Goal: Task Accomplishment & Management: Use online tool/utility

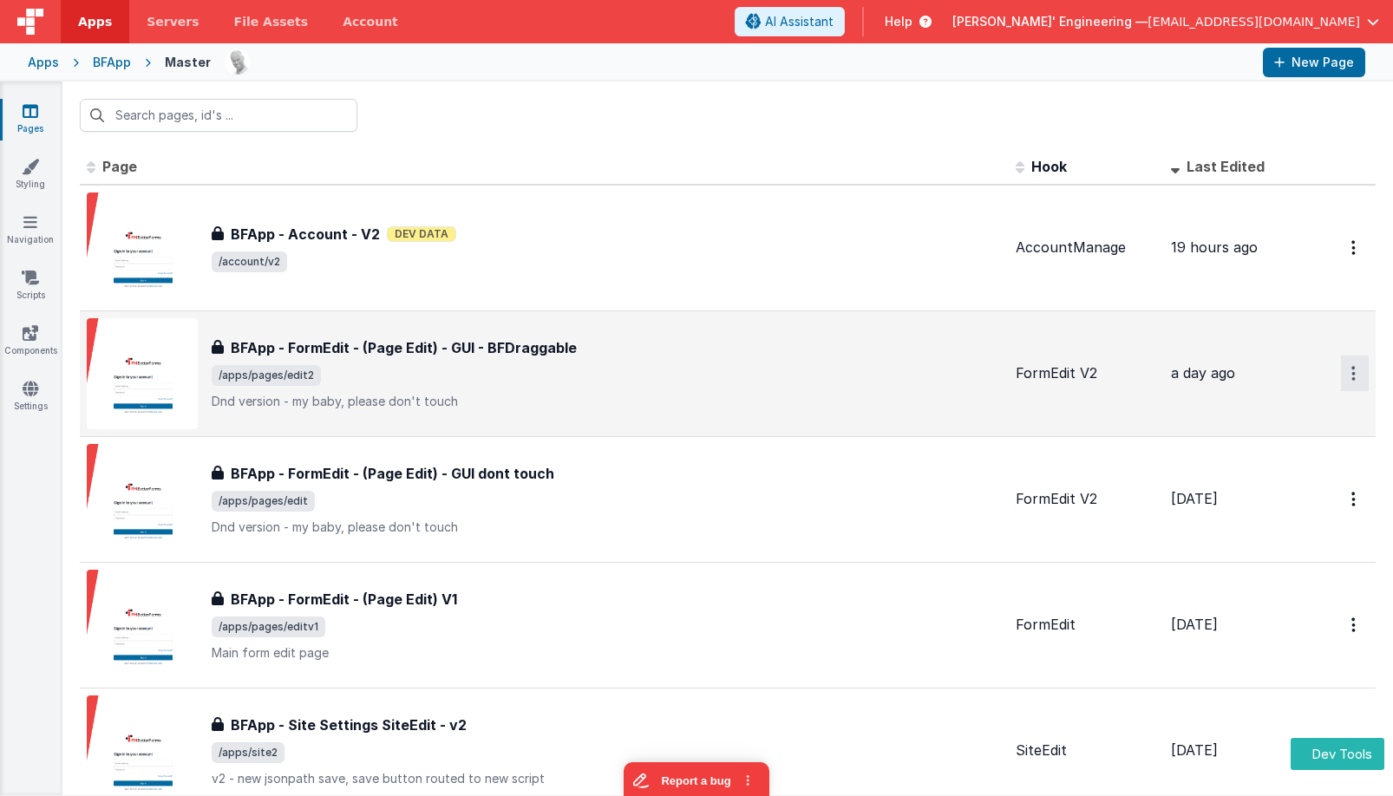
click at [1357, 265] on button "Options" at bounding box center [1355, 248] width 28 height 36
click at [1297, 440] on link "Preview" at bounding box center [1292, 444] width 153 height 31
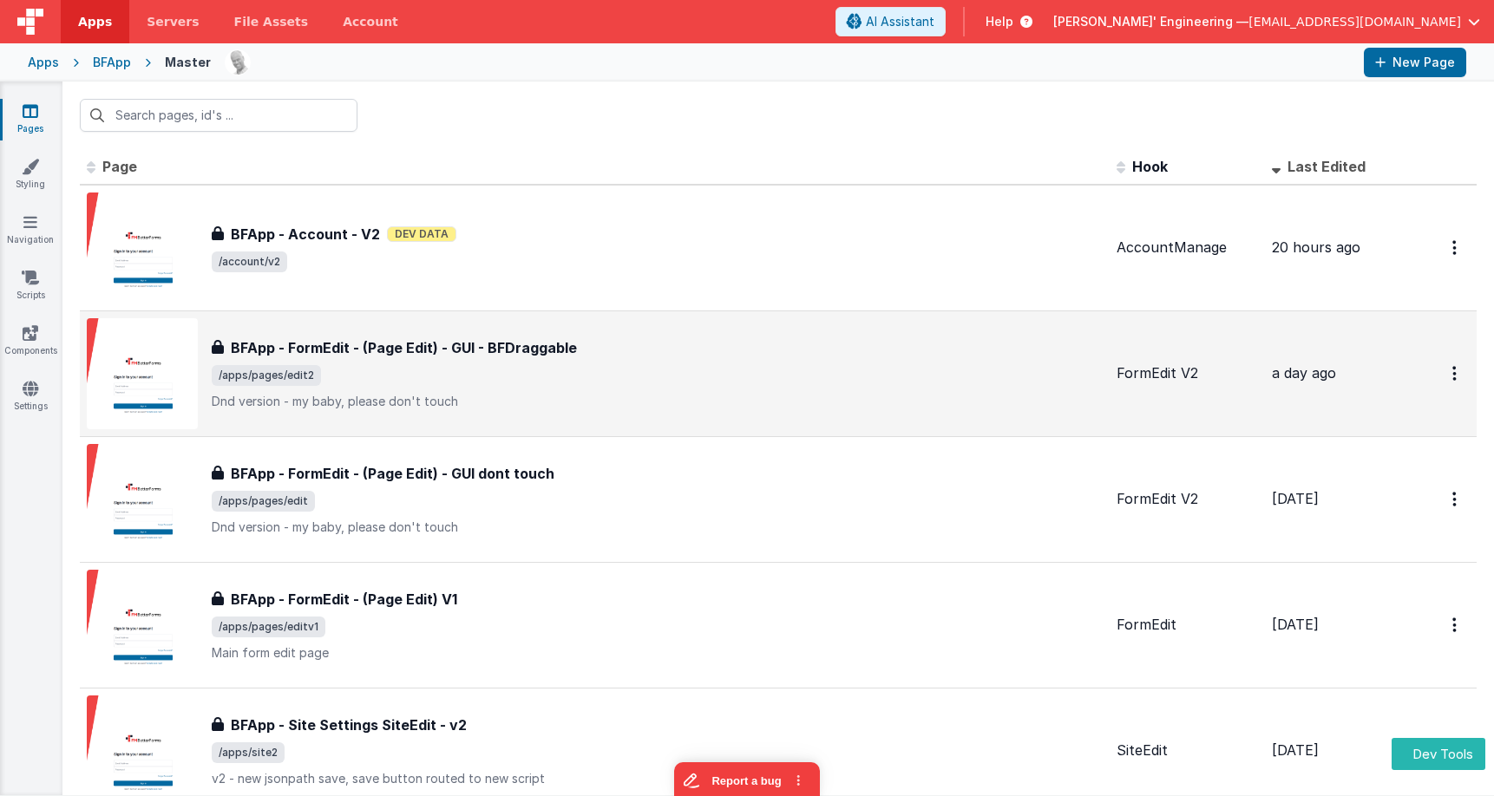
click at [36, 114] on icon at bounding box center [31, 110] width 16 height 17
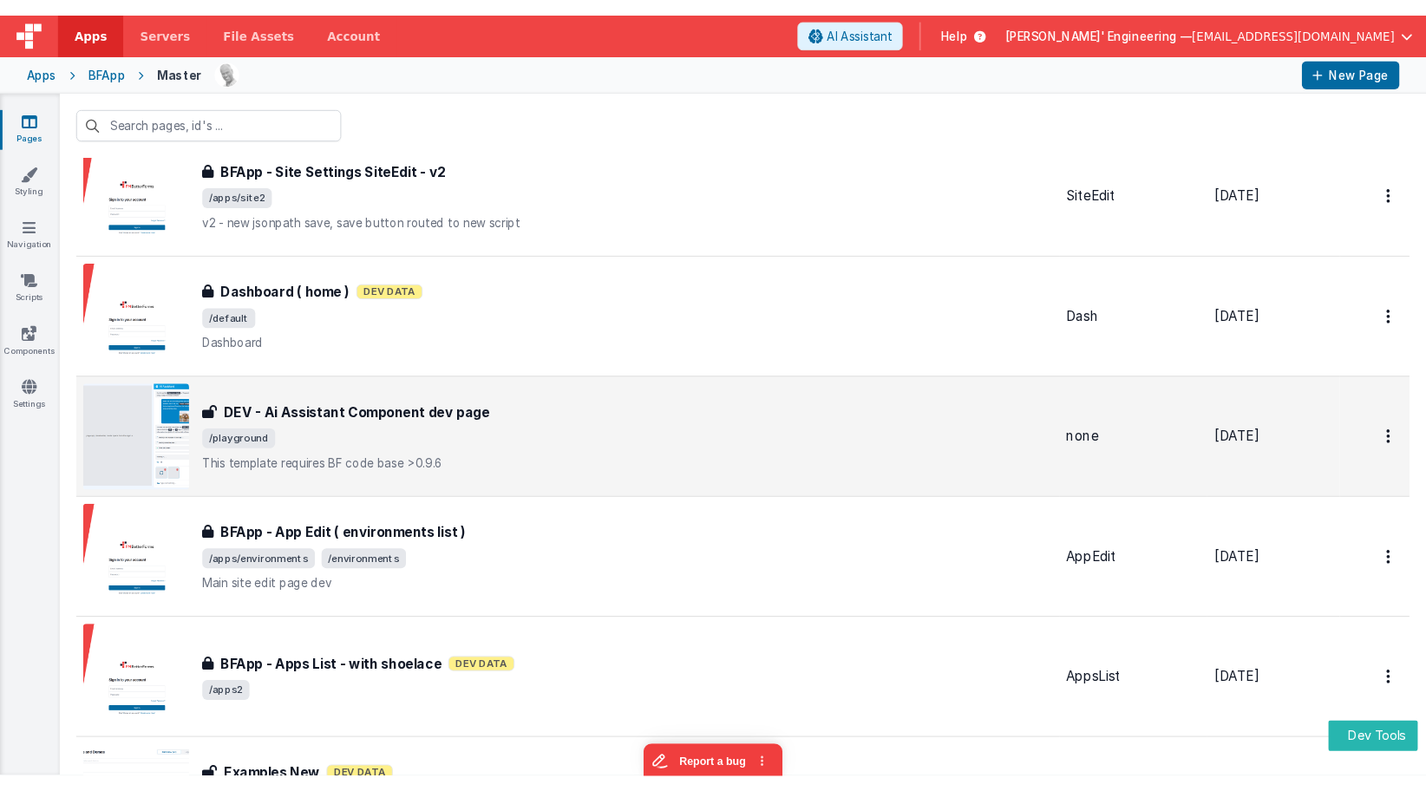
scroll to position [568, 0]
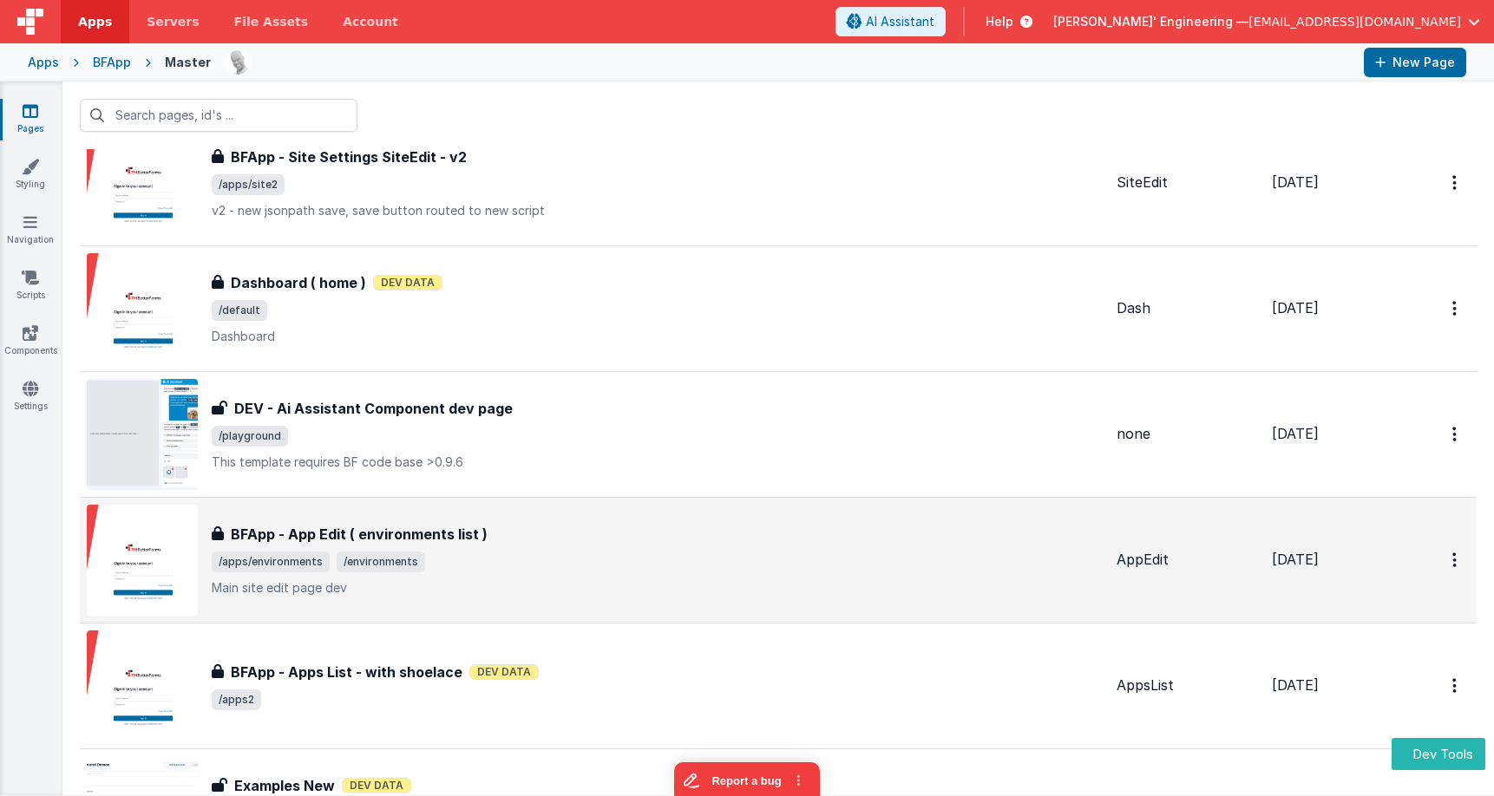
click at [532, 578] on div "BFApp - App Edit ( environments list ) BFApp - App Edit ( environments list ) /…" at bounding box center [657, 560] width 891 height 73
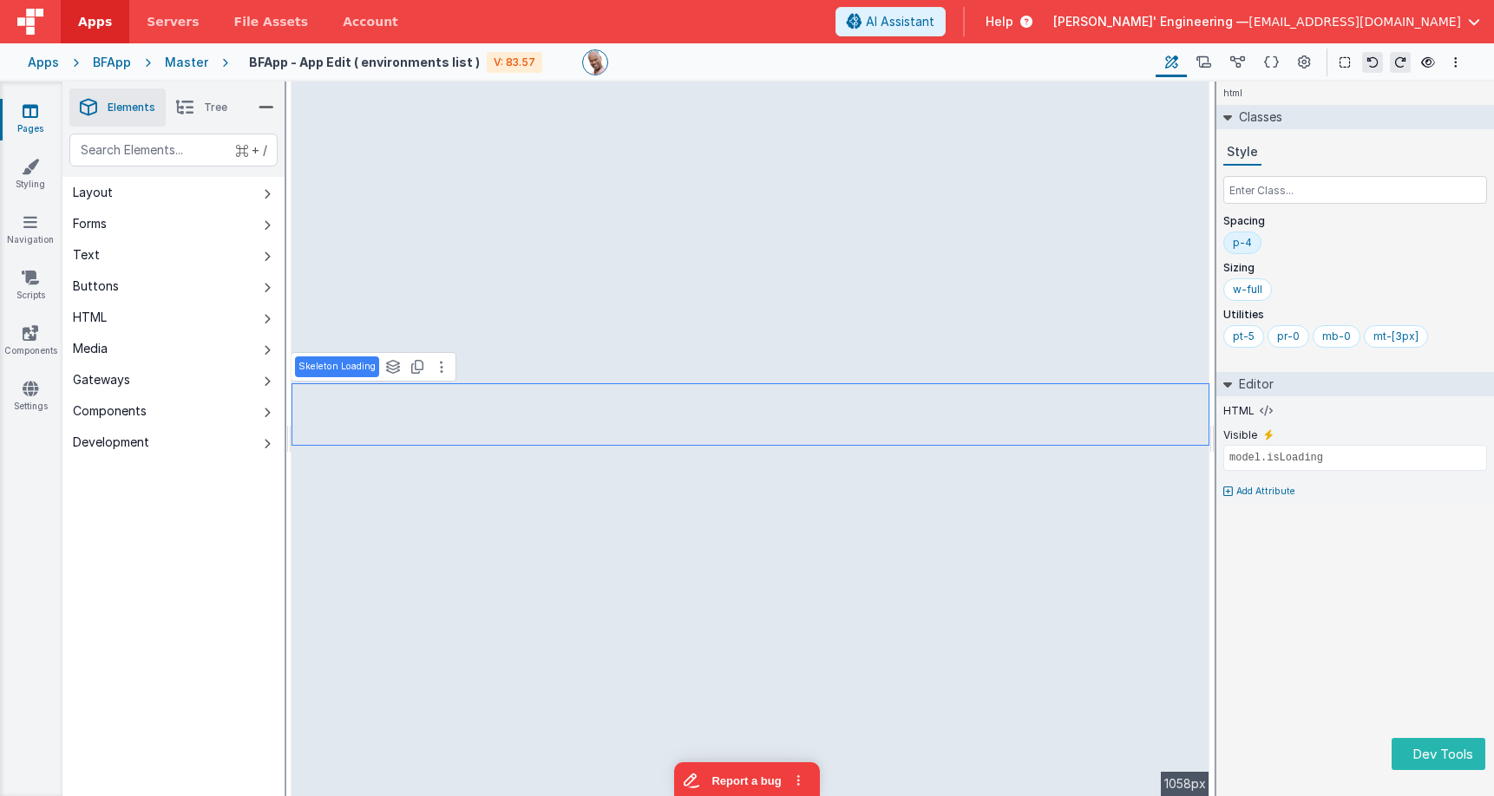
click at [186, 97] on icon at bounding box center [184, 107] width 17 height 24
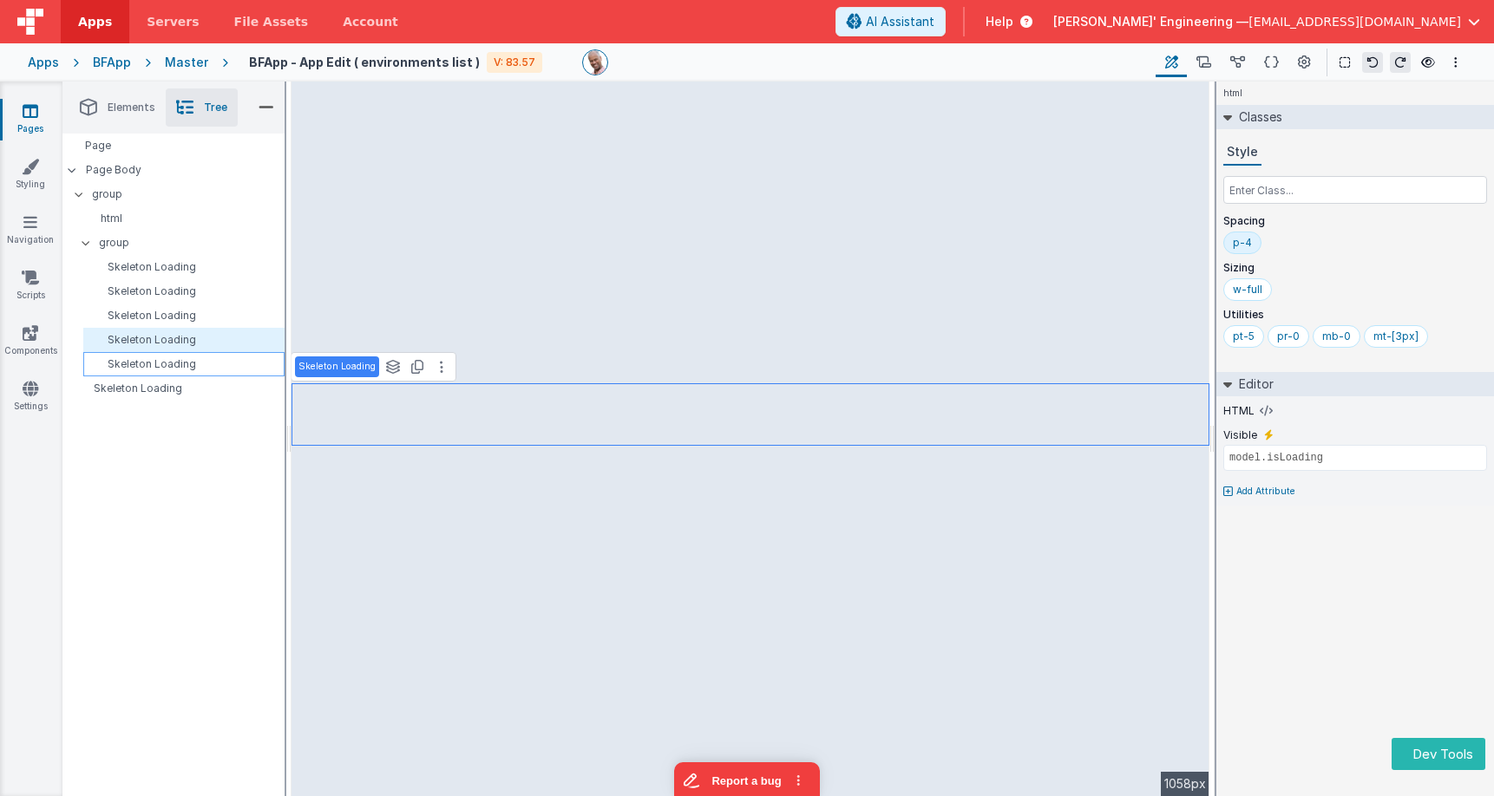
click at [168, 364] on p "Skeleton Loading" at bounding box center [186, 364] width 193 height 14
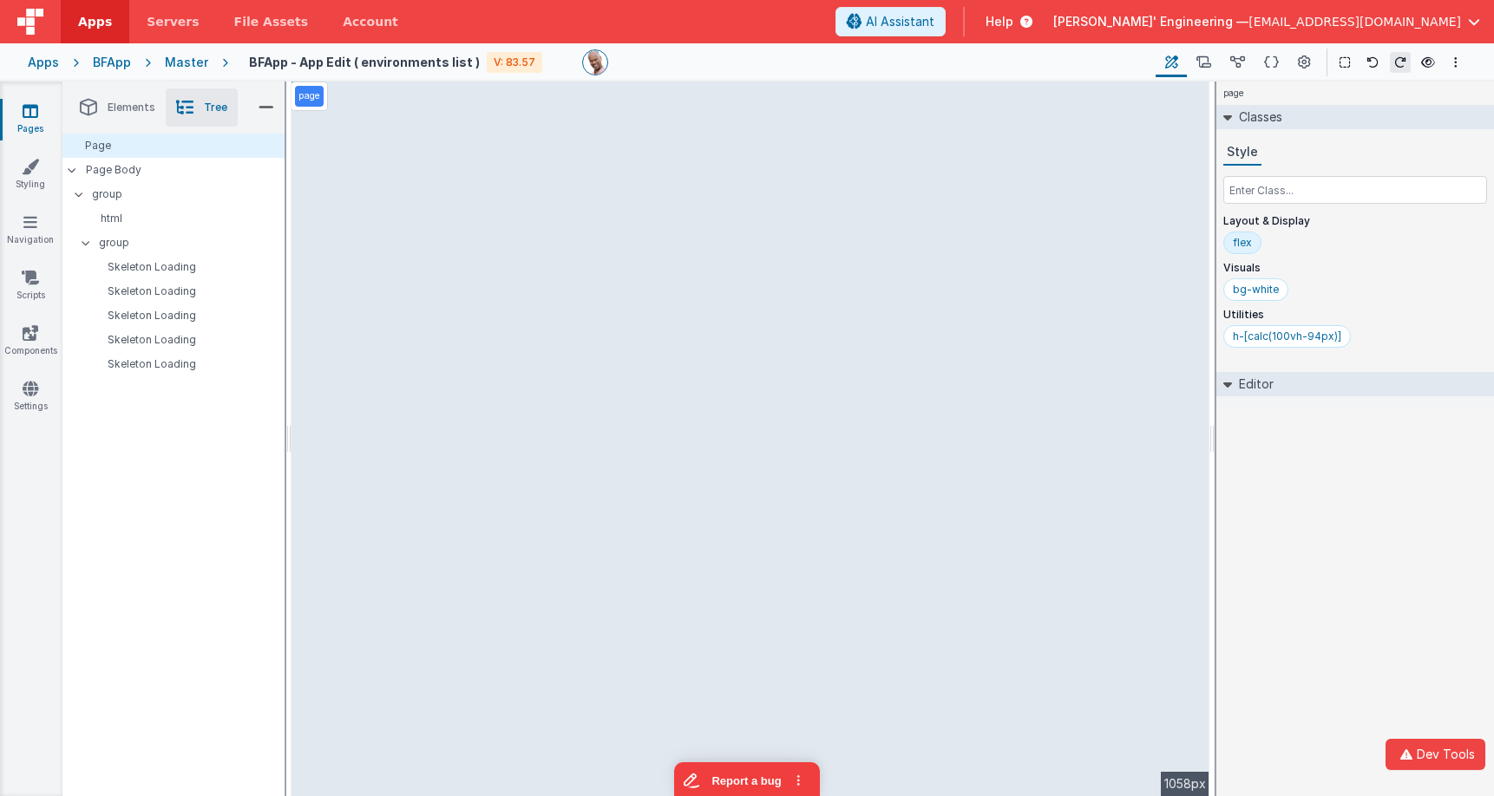
click at [180, 64] on div "Master" at bounding box center [186, 62] width 43 height 17
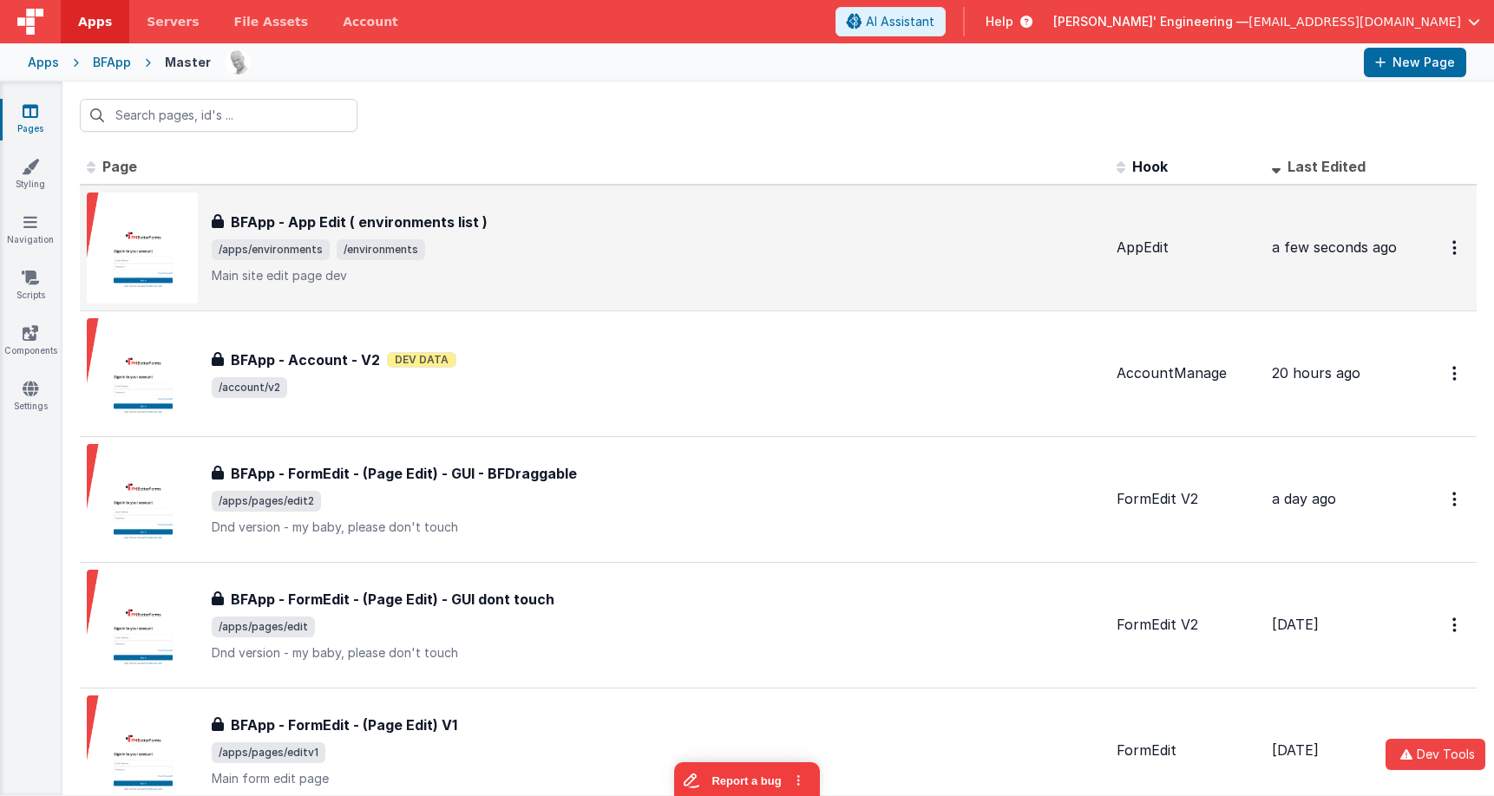
click at [826, 223] on div "BFApp - App Edit ( environments list )" at bounding box center [657, 222] width 891 height 21
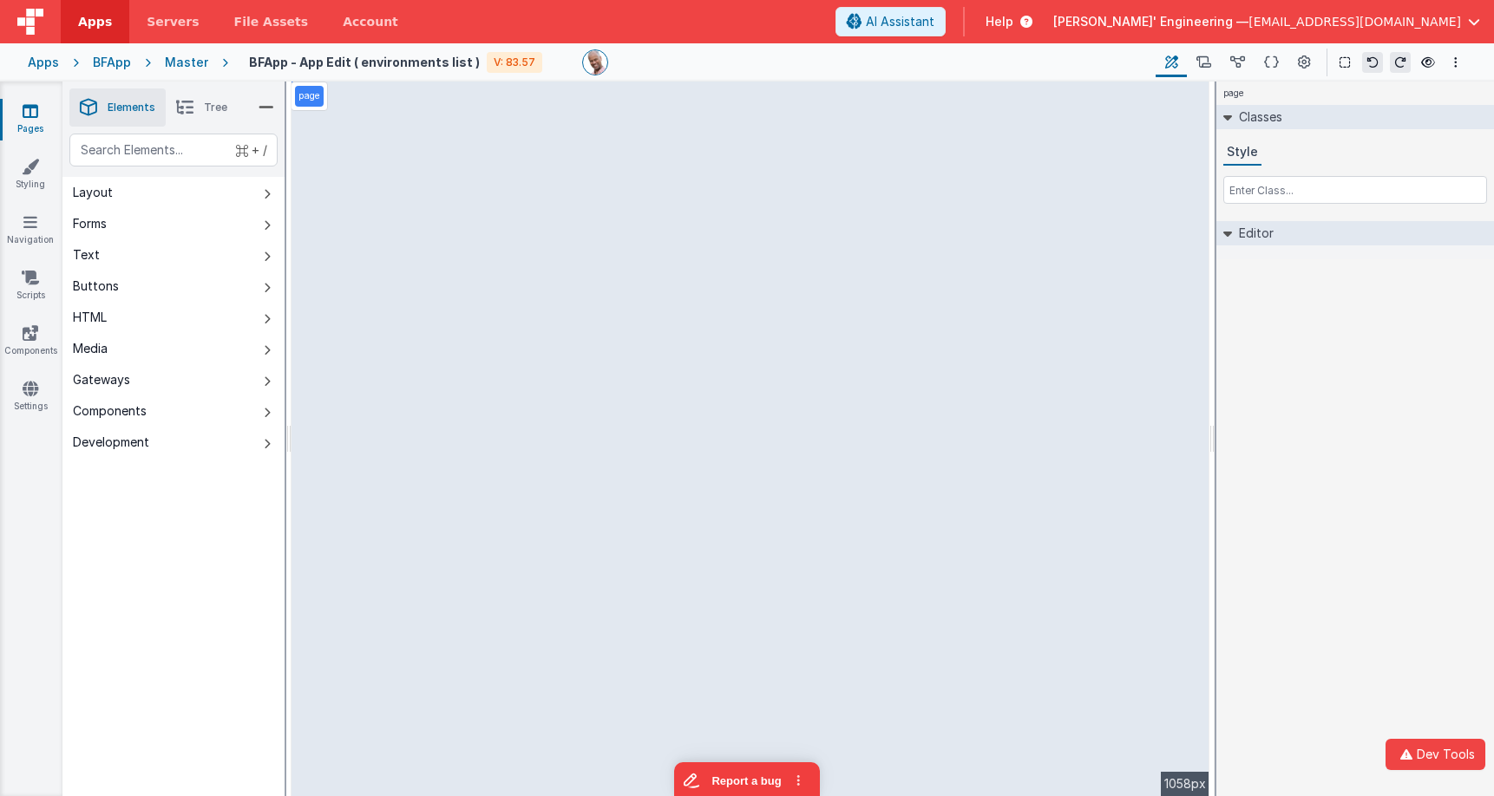
click at [132, 66] on icon at bounding box center [148, 62] width 34 height 17
click at [119, 63] on div "BFApp" at bounding box center [112, 62] width 38 height 17
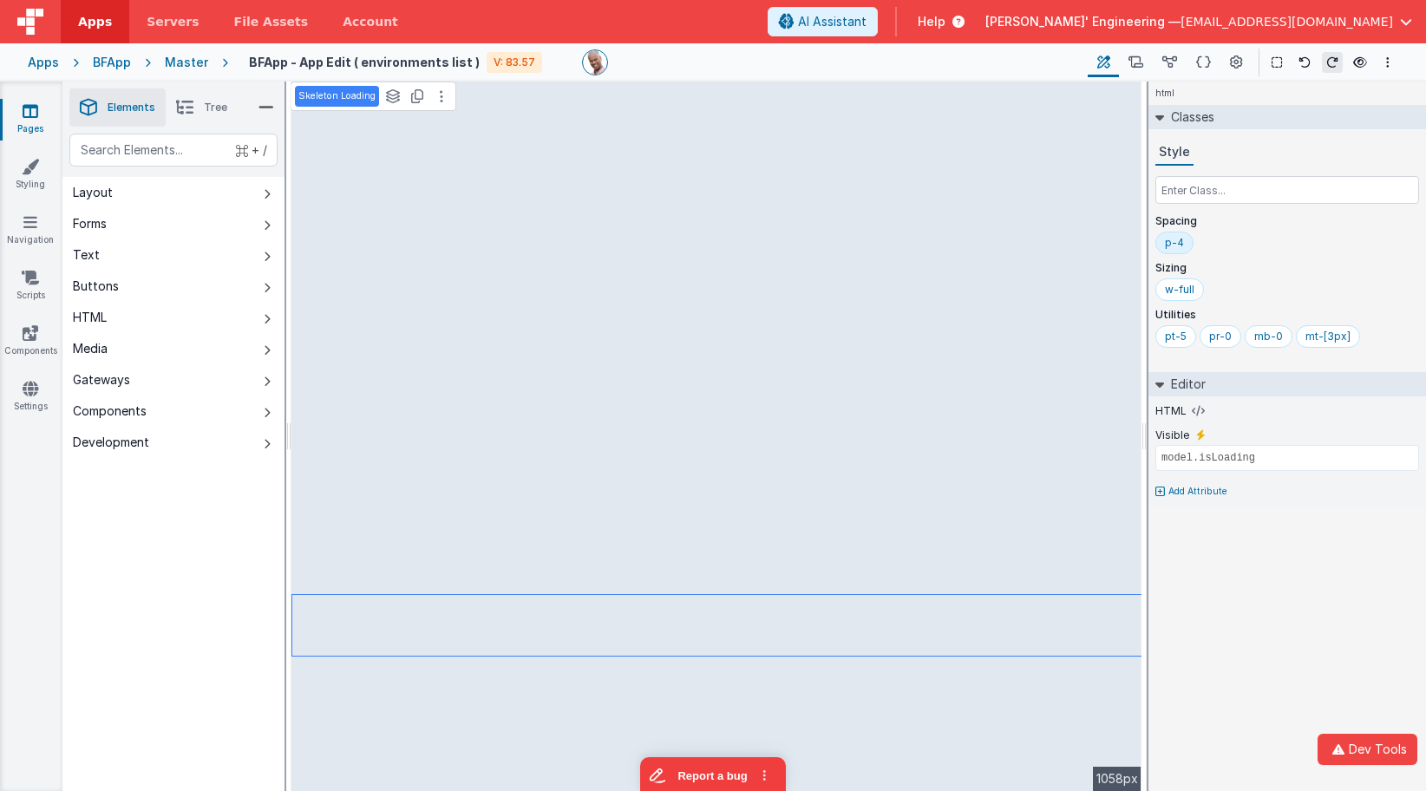
click at [208, 64] on icon at bounding box center [218, 62] width 20 height 17
click at [101, 61] on div "BFApp" at bounding box center [112, 62] width 38 height 17
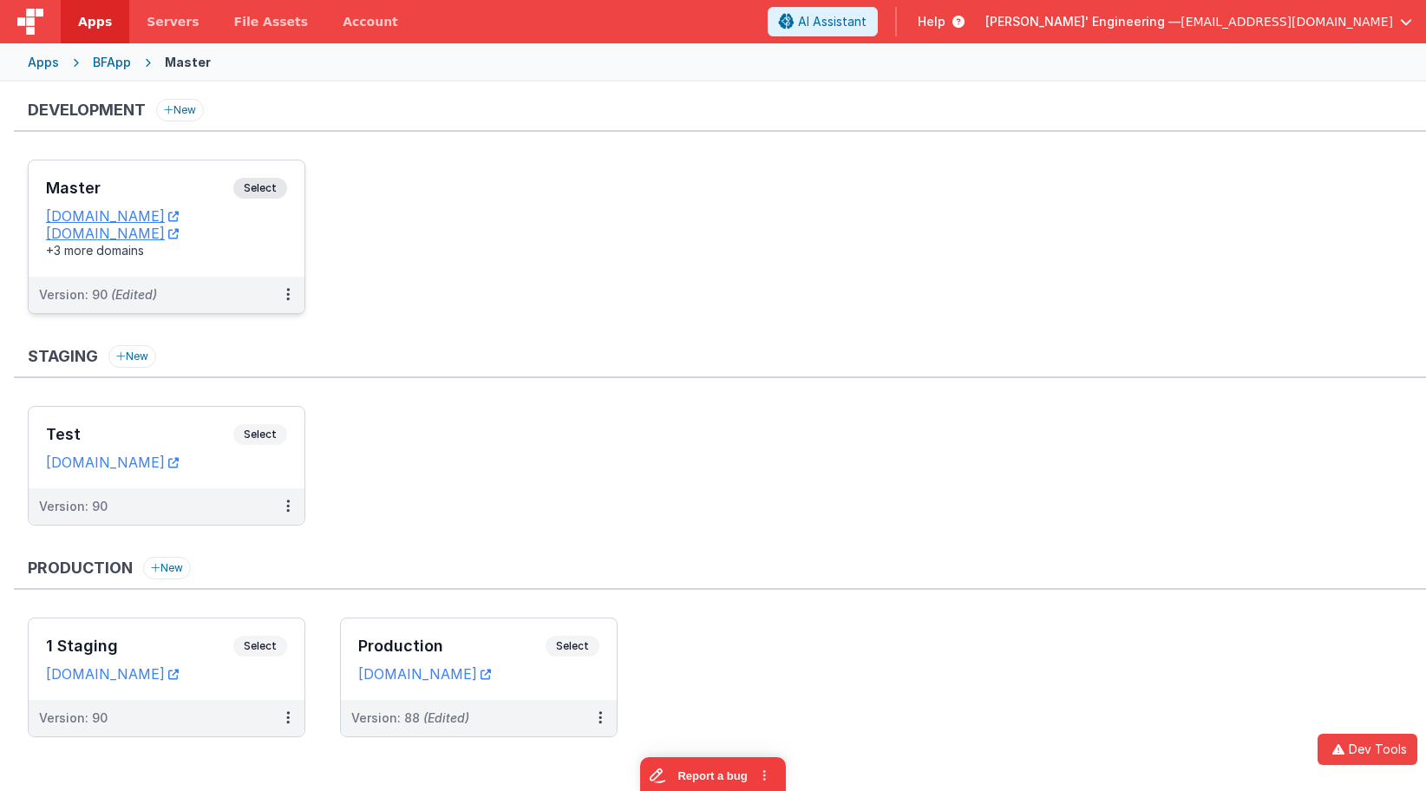
scroll to position [11, 0]
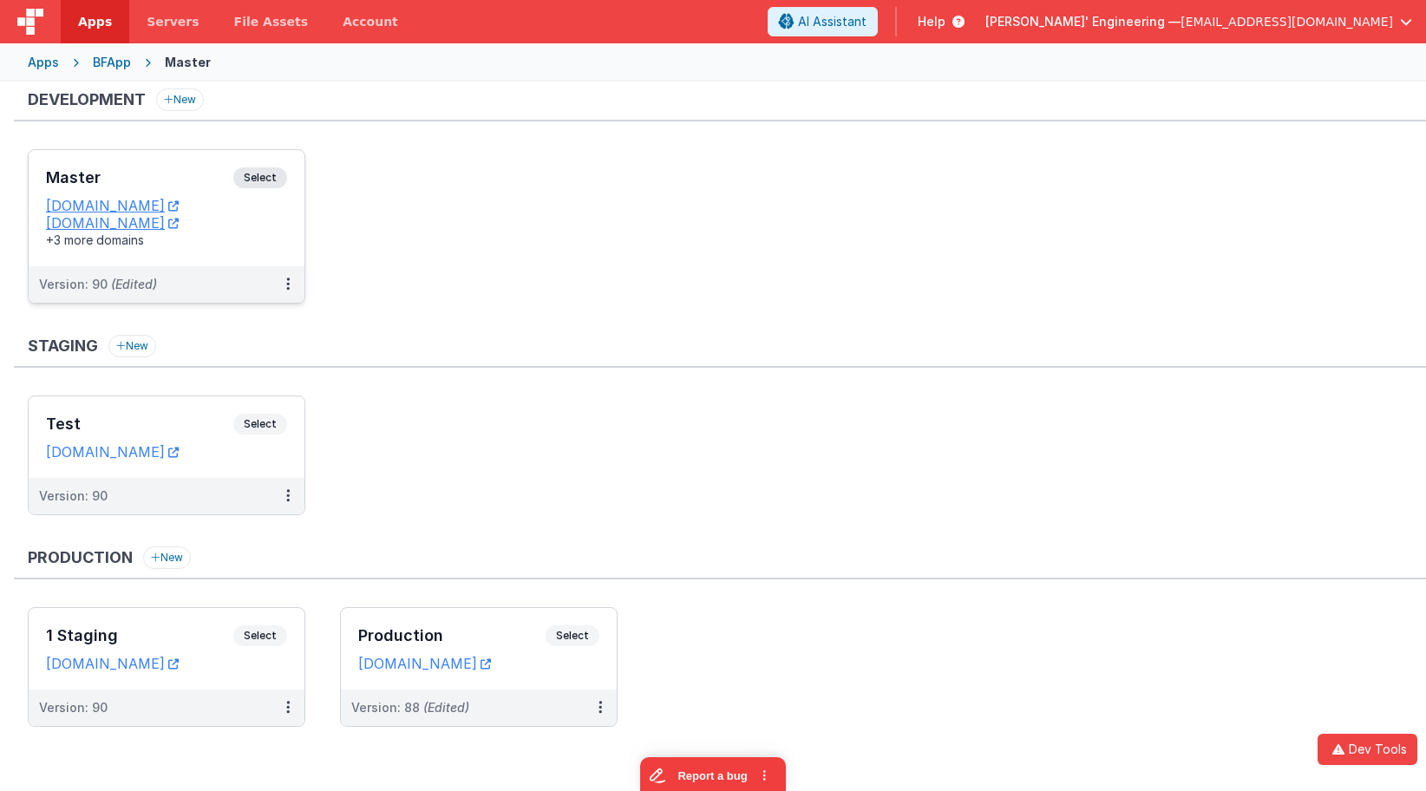
click at [265, 176] on span "Select" at bounding box center [260, 177] width 54 height 21
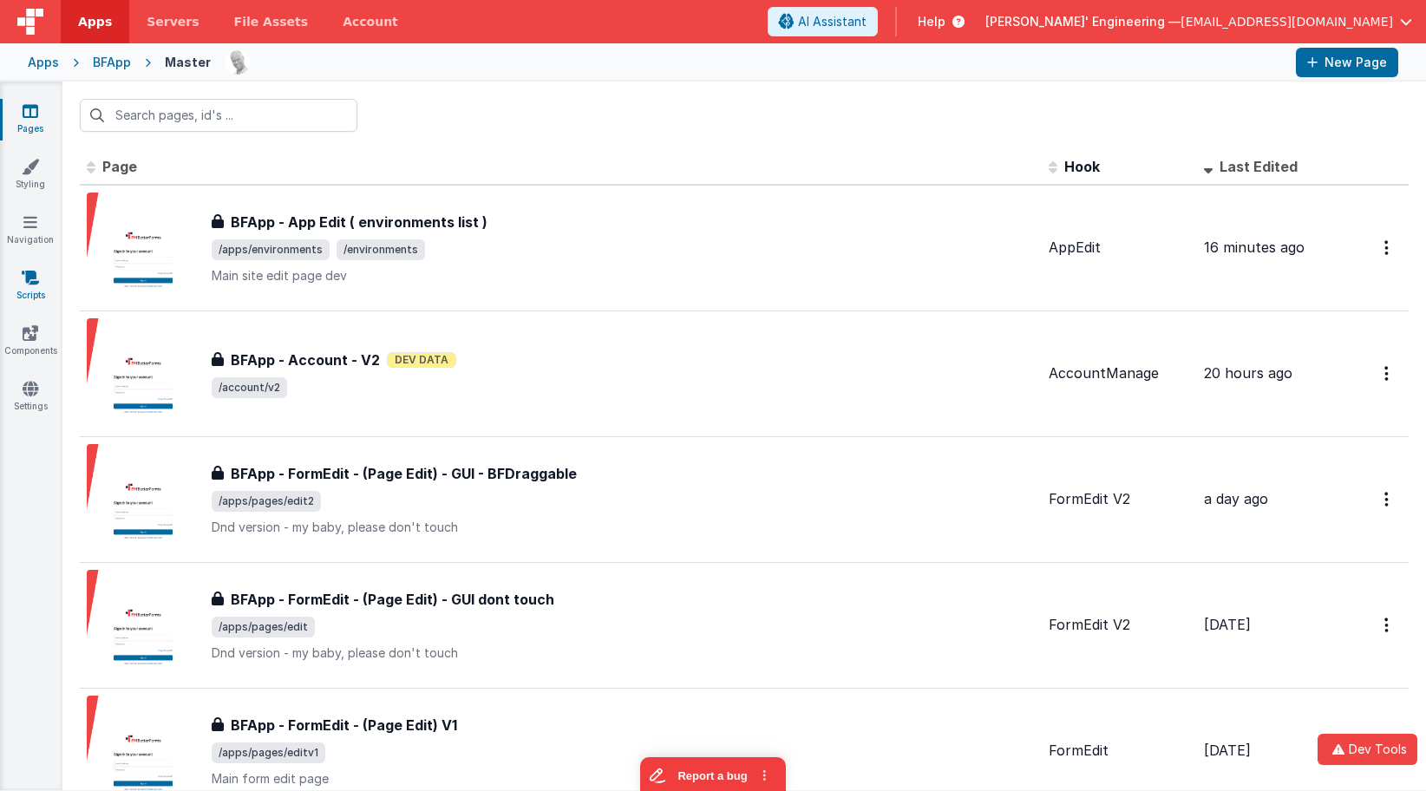
click at [36, 280] on icon at bounding box center [30, 277] width 17 height 17
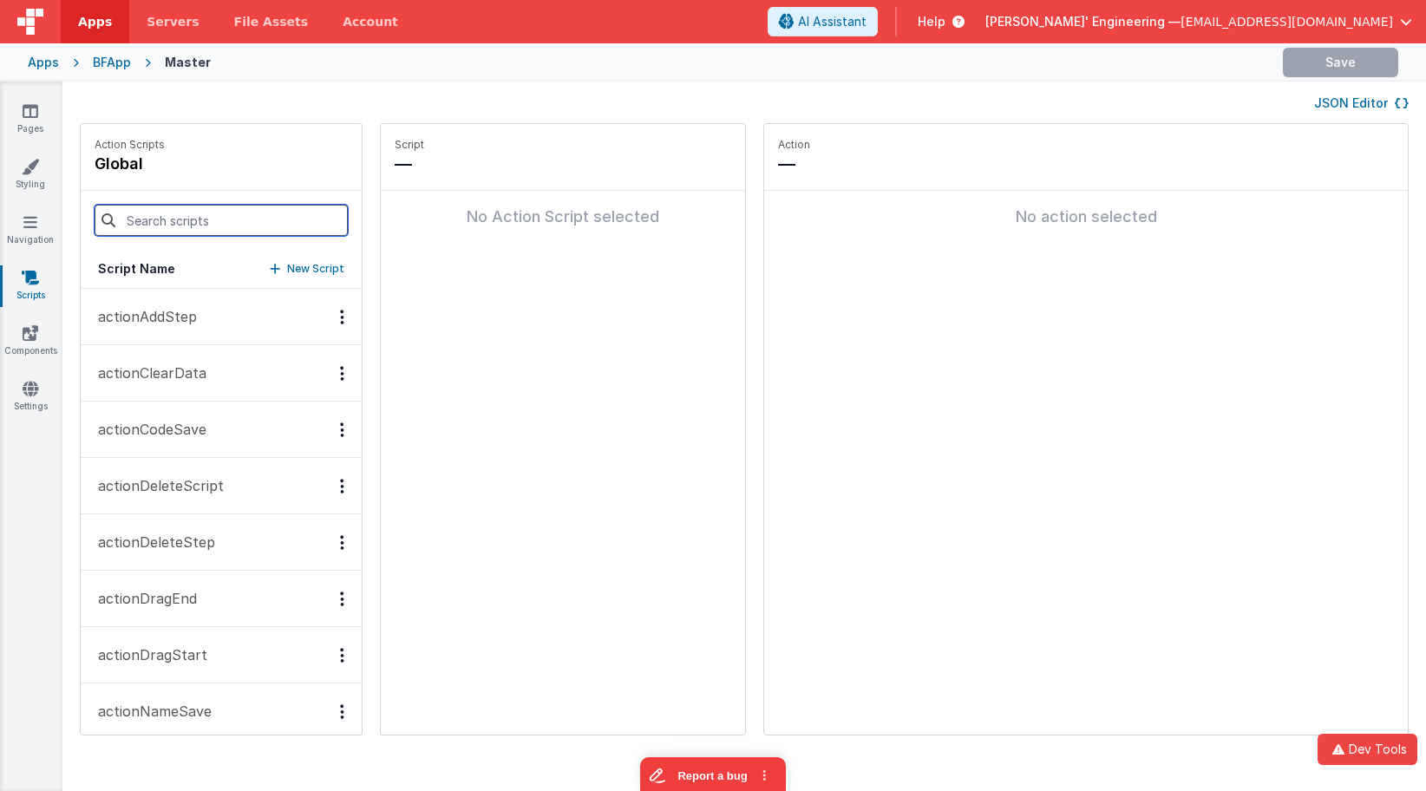
click at [207, 227] on input at bounding box center [221, 220] width 253 height 31
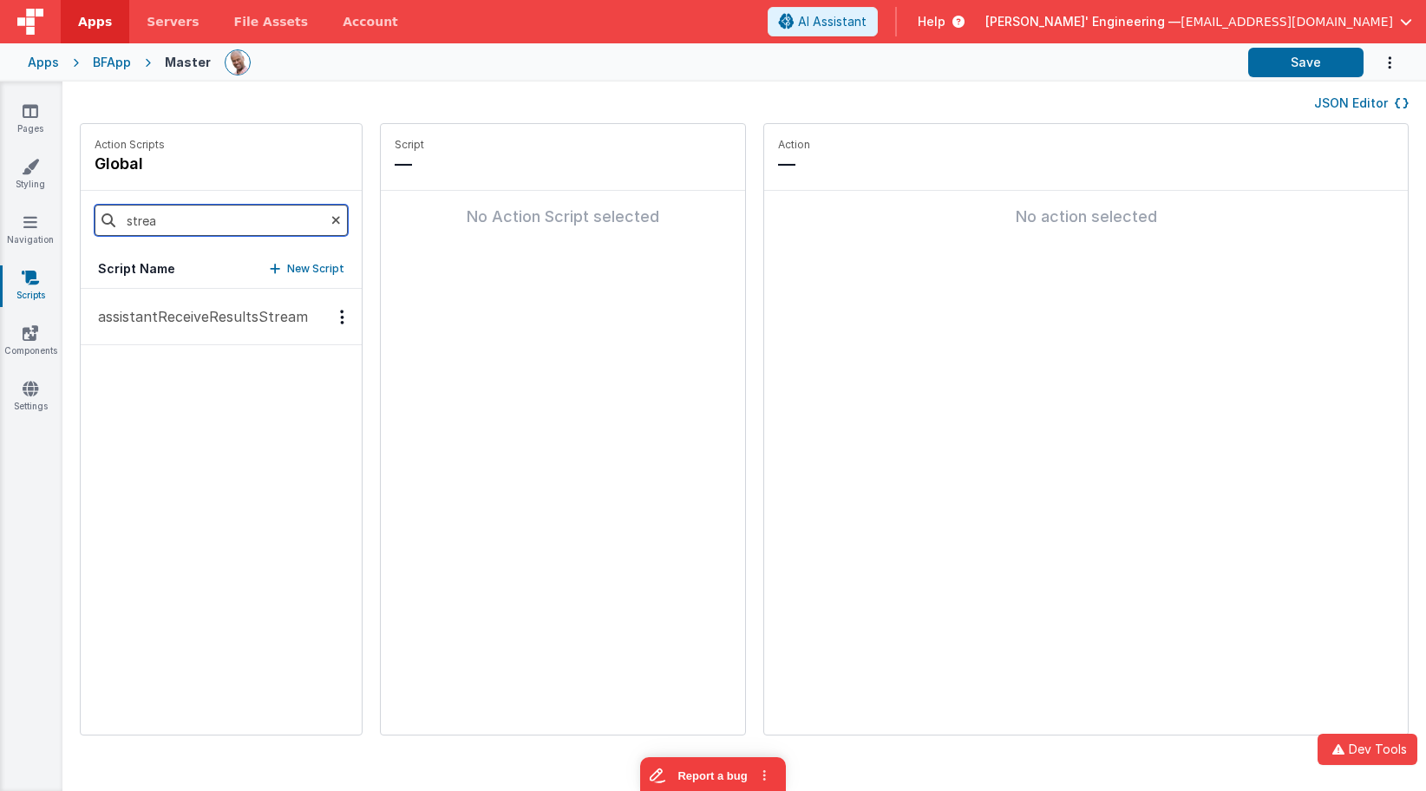
type input "strea"
drag, startPoint x: 203, startPoint y: 309, endPoint x: 257, endPoint y: 305, distance: 53.9
click at [203, 309] on p "assistantReceiveResultsStream" at bounding box center [198, 316] width 220 height 21
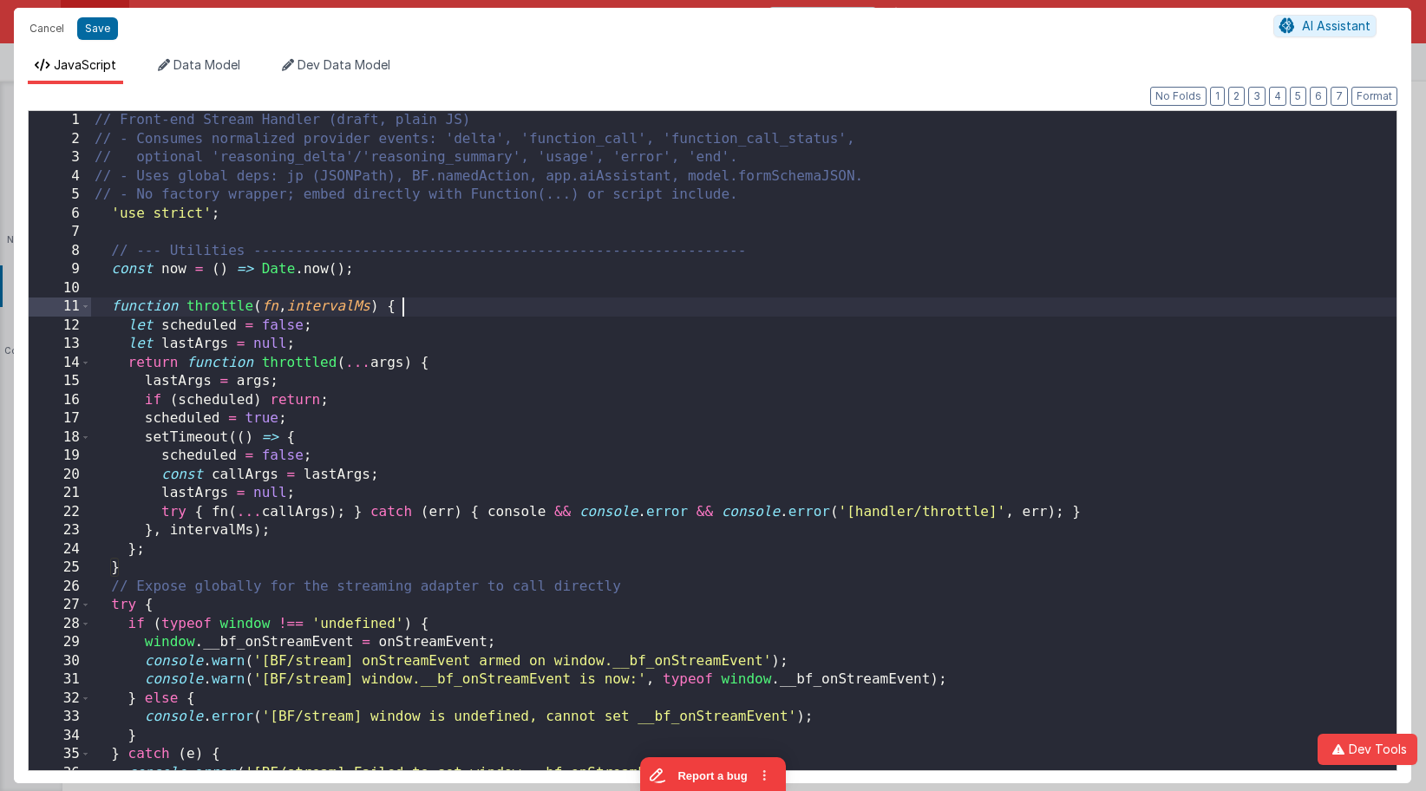
click at [773, 305] on div "// Front-end Stream Handler (draft, plain JS) // - Consumes normalized provider…" at bounding box center [744, 463] width 1306 height 705
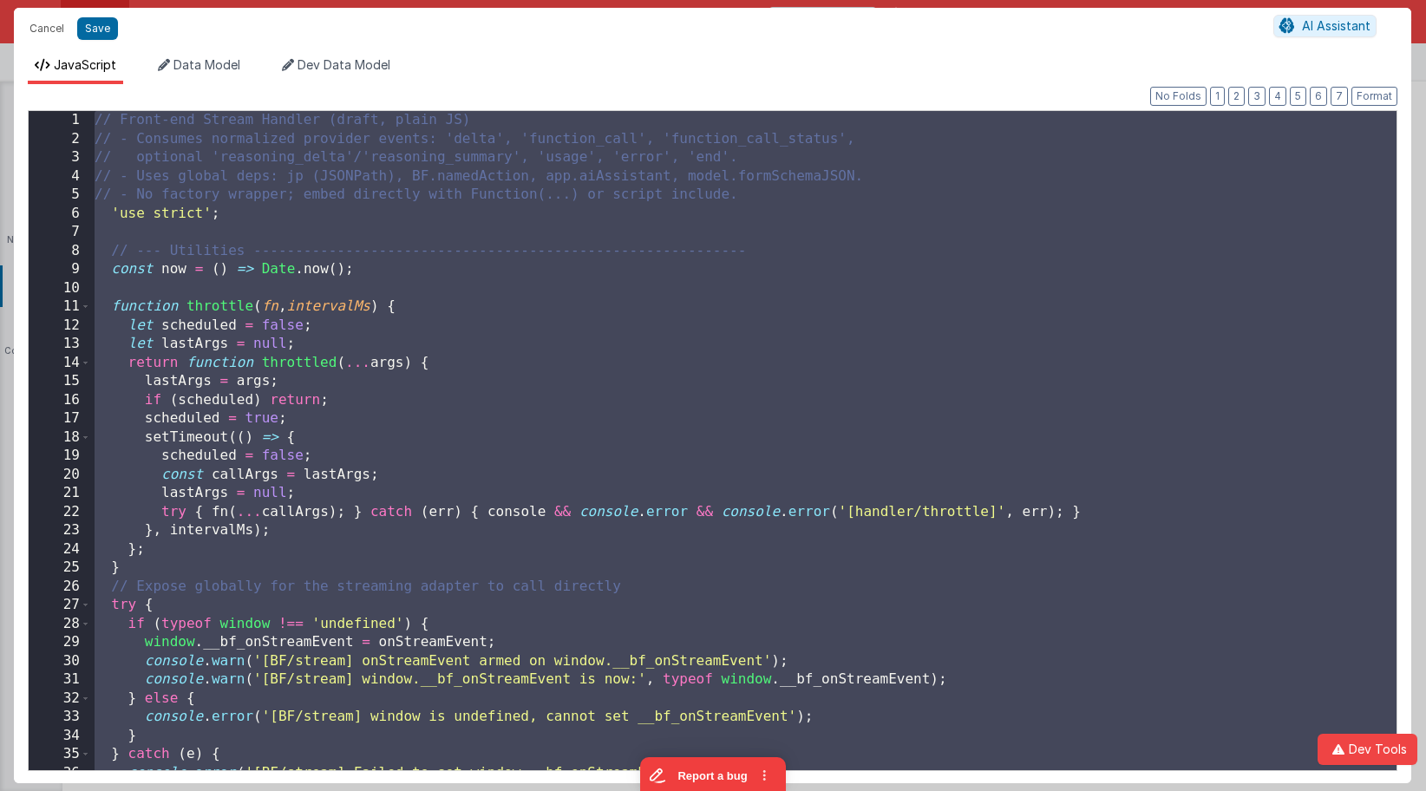
click at [340, 252] on div "// Front-end Stream Handler (draft, plain JS) // - Consumes normalized provider…" at bounding box center [744, 463] width 1306 height 705
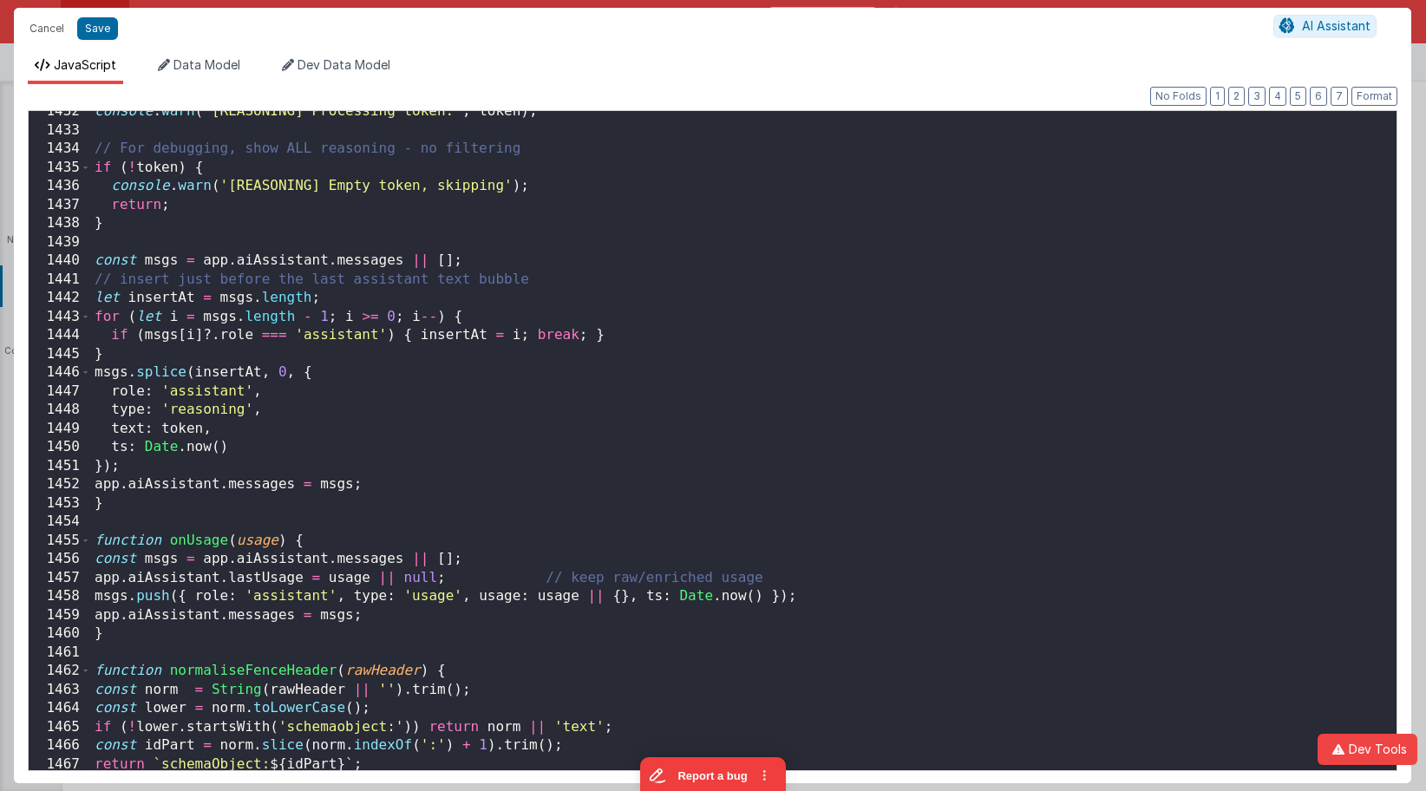
scroll to position [26812, 0]
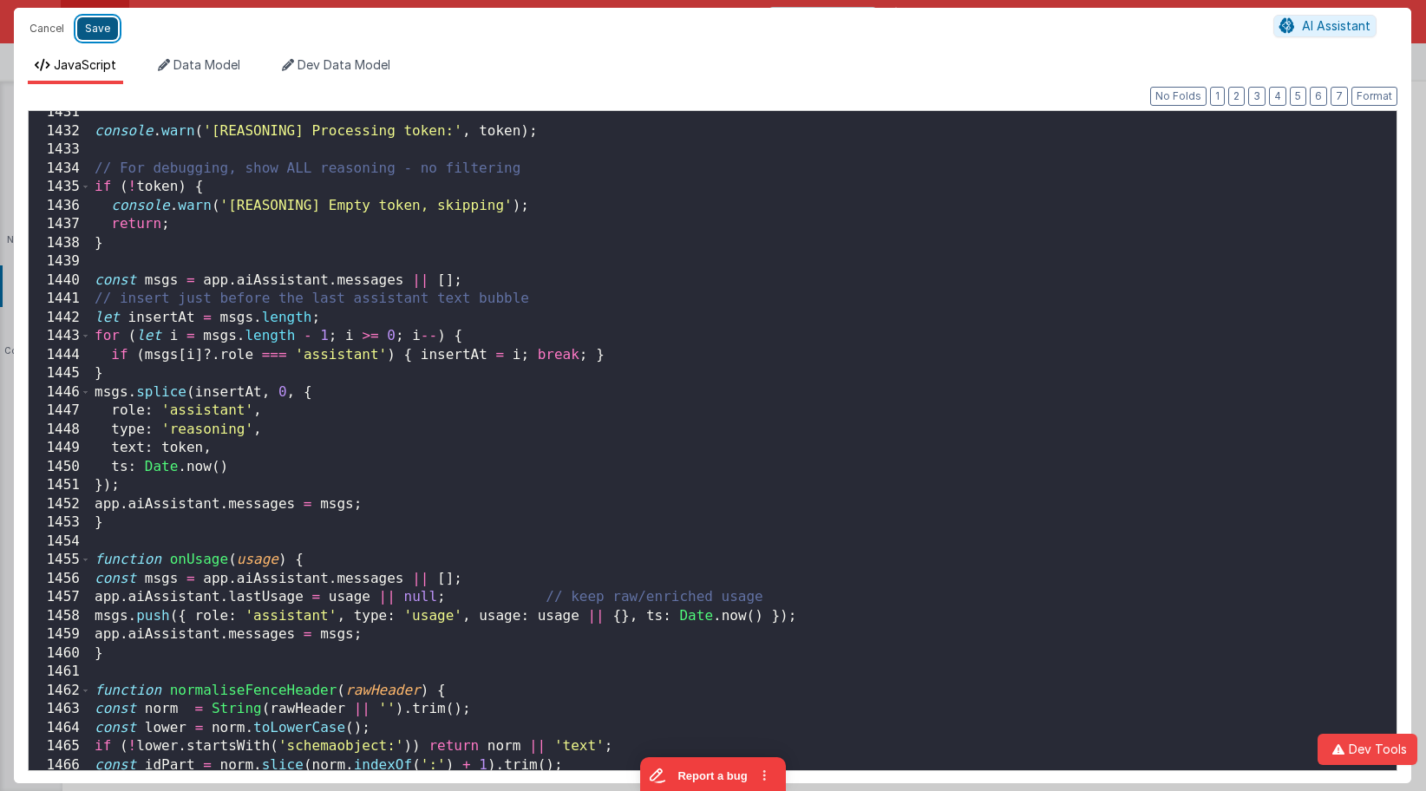
click at [108, 27] on button "Save" at bounding box center [97, 28] width 41 height 23
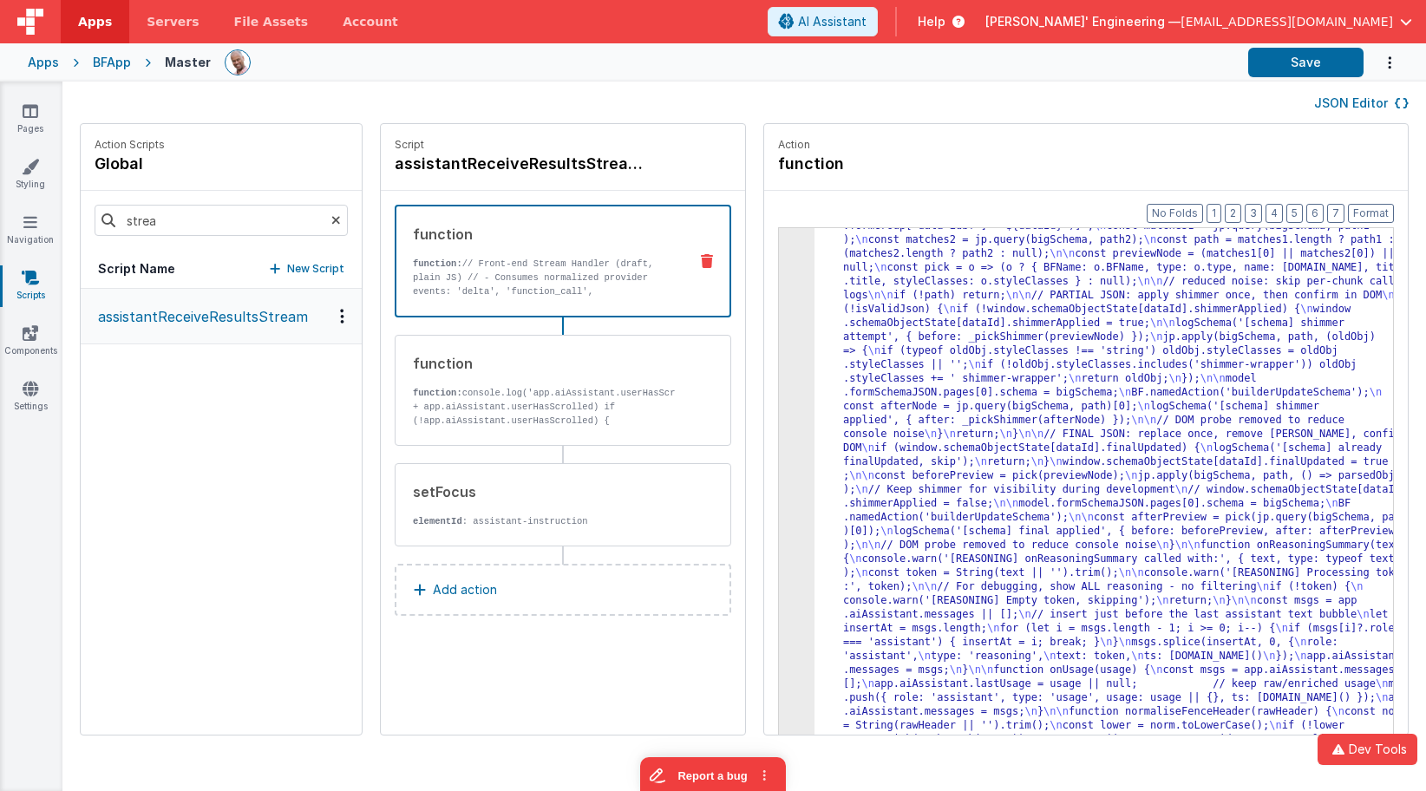
scroll to position [8893, 0]
click at [1314, 64] on button "Save" at bounding box center [1305, 62] width 115 height 29
click at [1278, 164] on div "Action function" at bounding box center [1086, 157] width 616 height 38
click at [1294, 59] on button "Save" at bounding box center [1305, 62] width 115 height 29
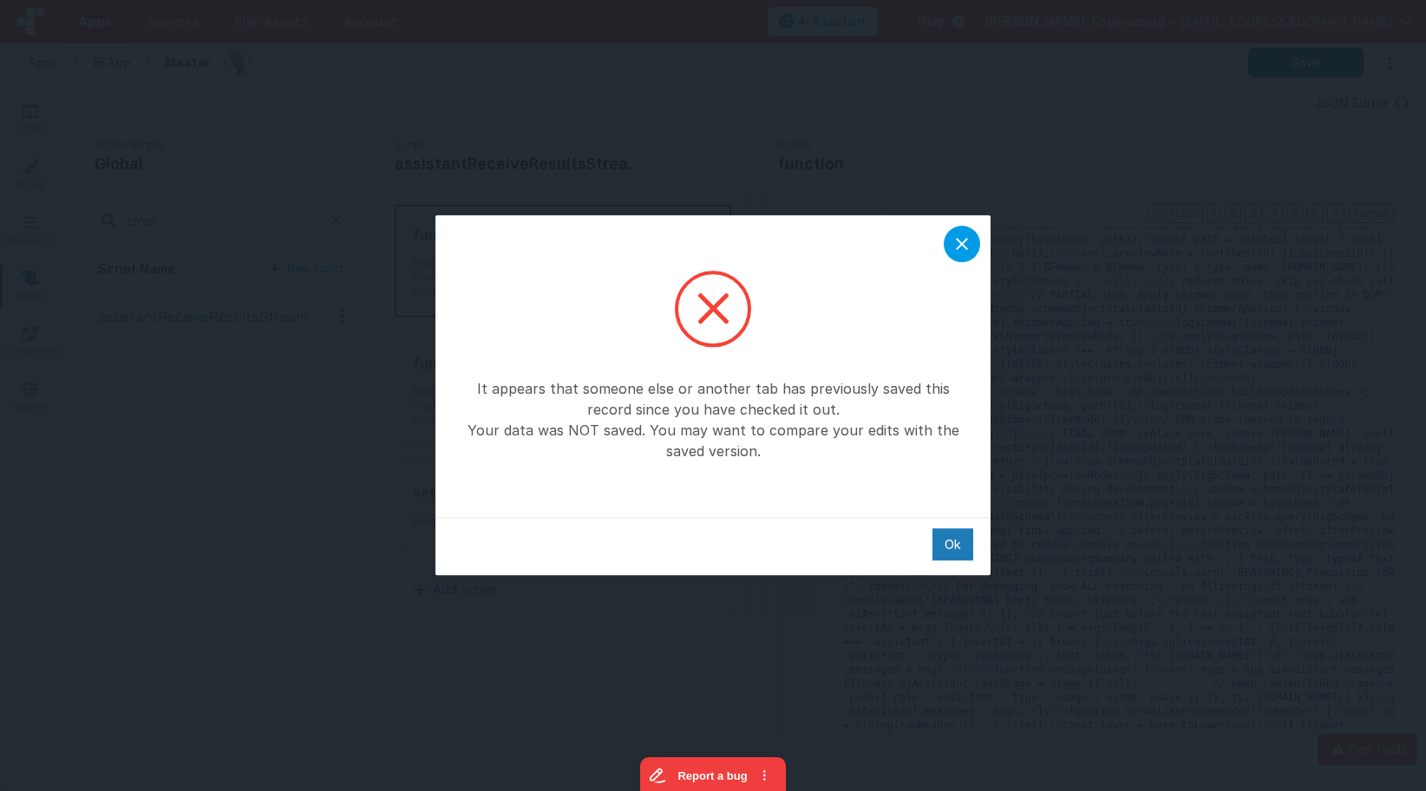
click at [964, 246] on icon at bounding box center [962, 244] width 12 height 12
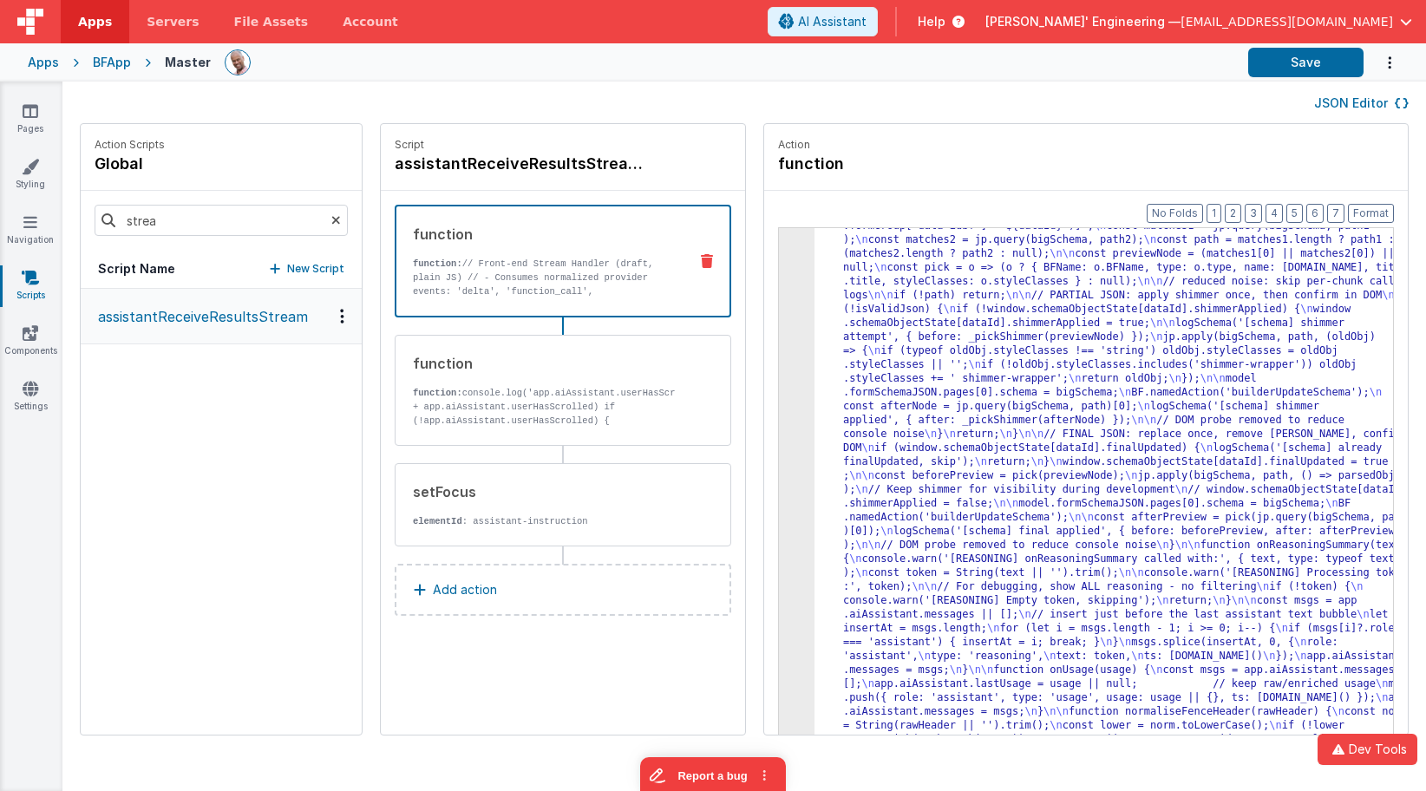
drag, startPoint x: 958, startPoint y: 281, endPoint x: 887, endPoint y: 273, distance: 71.6
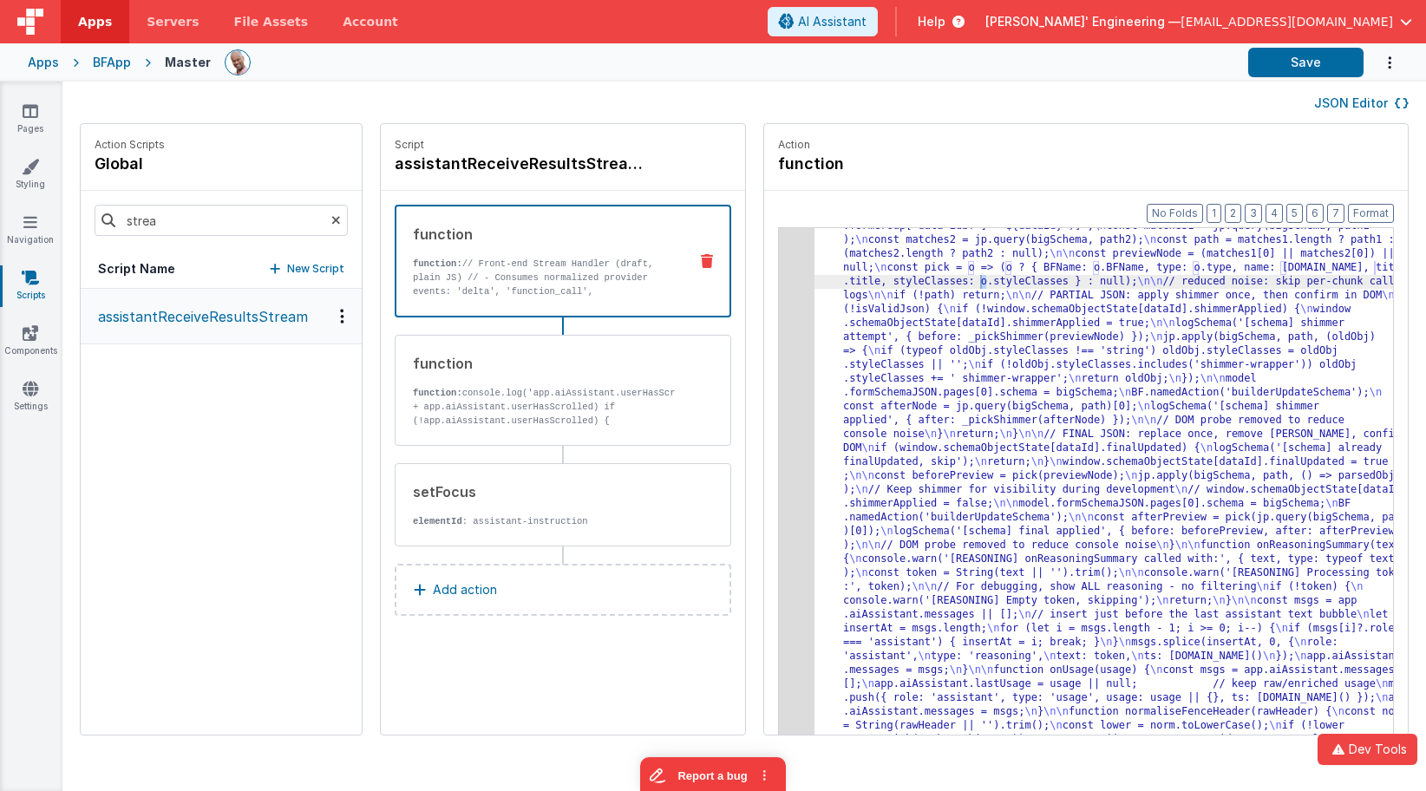
click at [778, 267] on div "3 4 5 "function" : "// Front-end Stream Handler (draft, plain JS) \n // - Consu…" at bounding box center [1086, 508] width 616 height 562
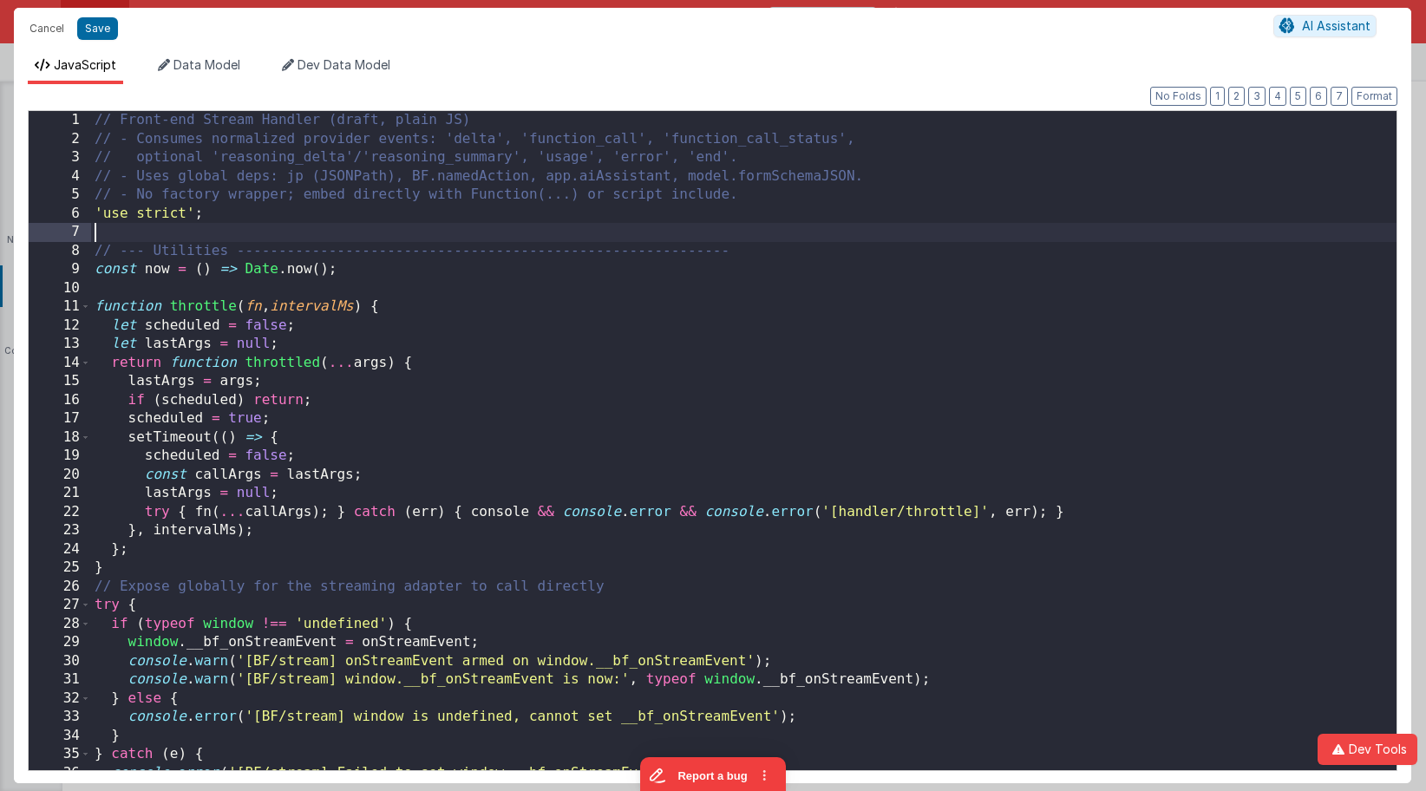
click at [429, 241] on div "// Front-end Stream Handler (draft, plain JS) // - Consumes normalized provider…" at bounding box center [744, 459] width 1306 height 697
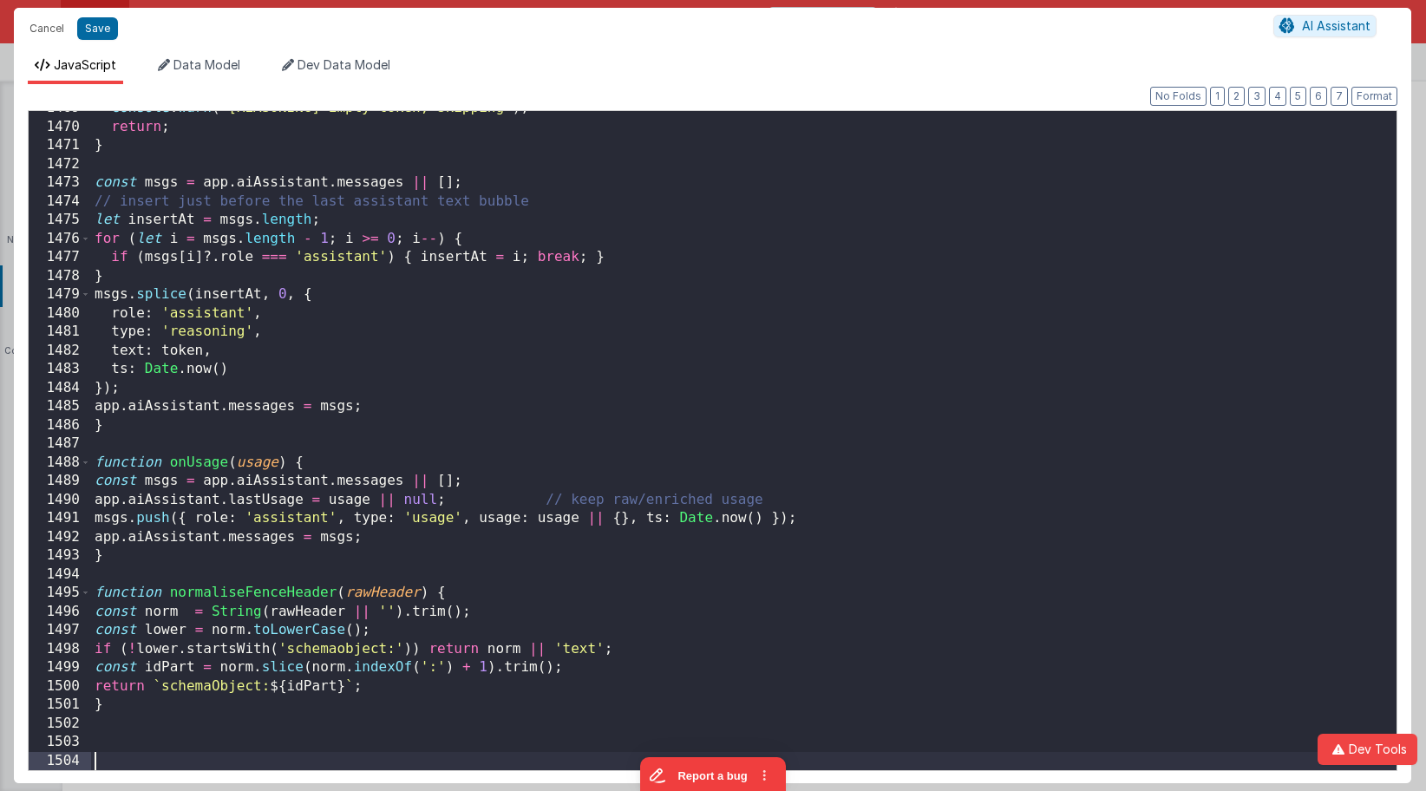
scroll to position [27525, 0]
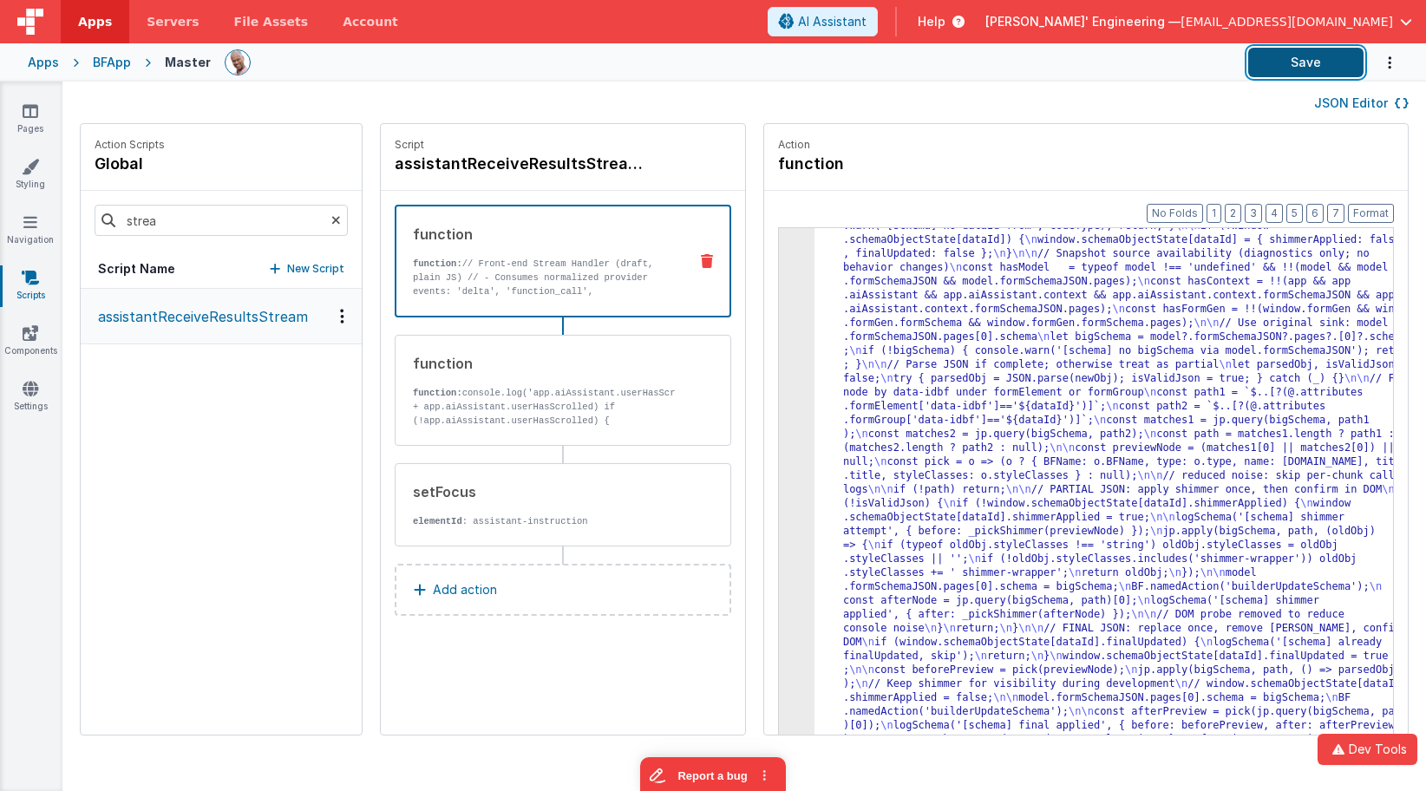
click at [1287, 69] on button "Save" at bounding box center [1305, 62] width 115 height 29
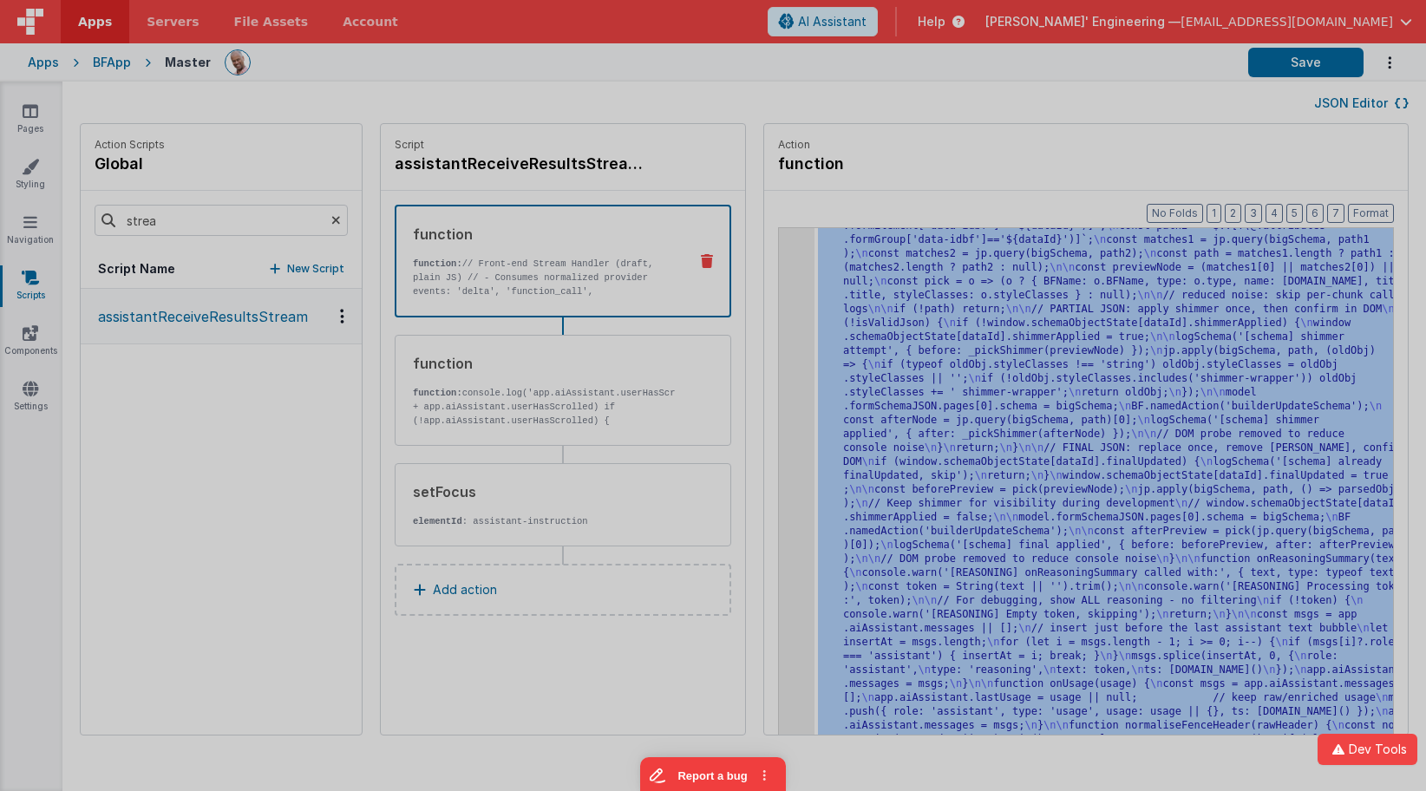
scroll to position [9073, 0]
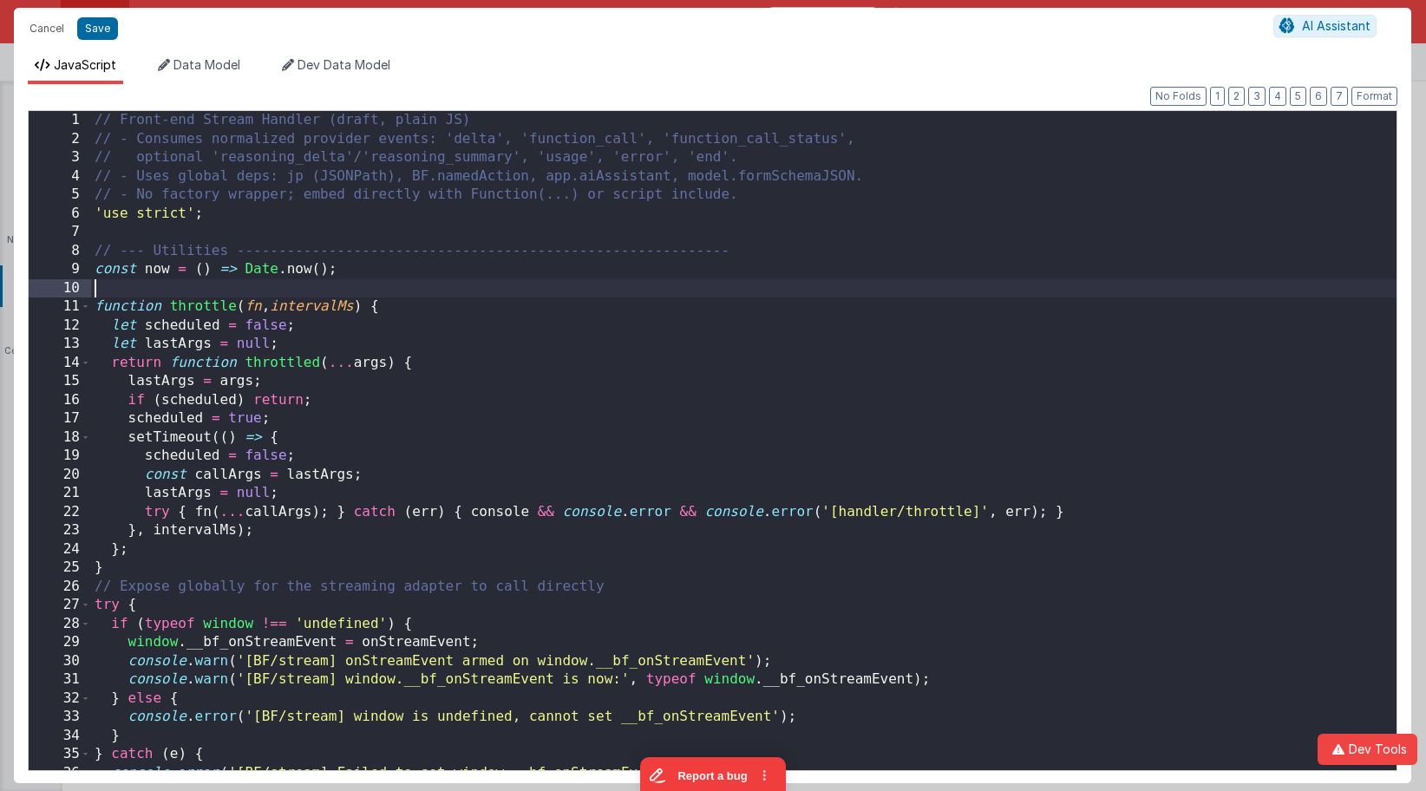
click at [770, 285] on div "// Front-end Stream Handler (draft, plain JS) // - Consumes normalized provider…" at bounding box center [744, 459] width 1306 height 697
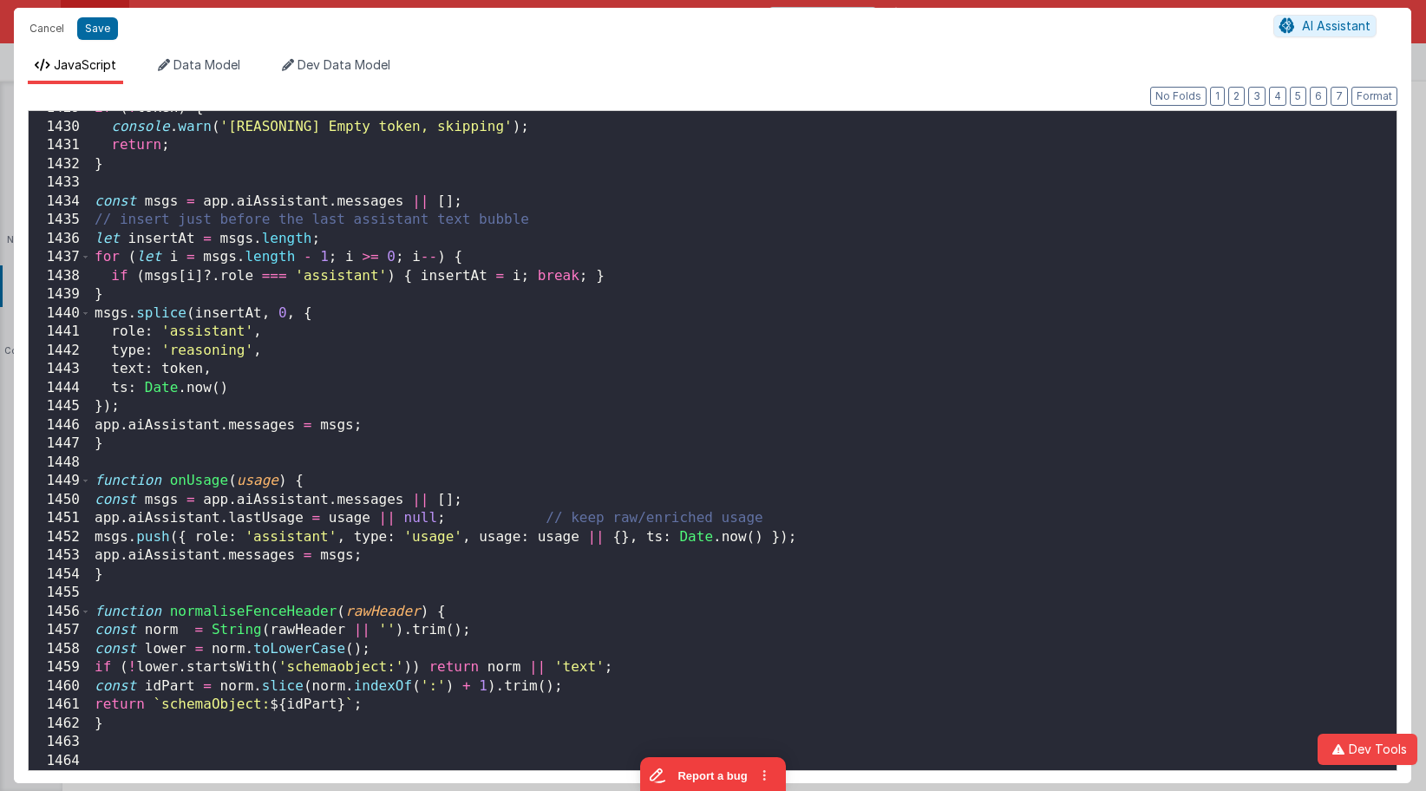
scroll to position [26779, 0]
click at [106, 33] on button "Save" at bounding box center [97, 28] width 41 height 23
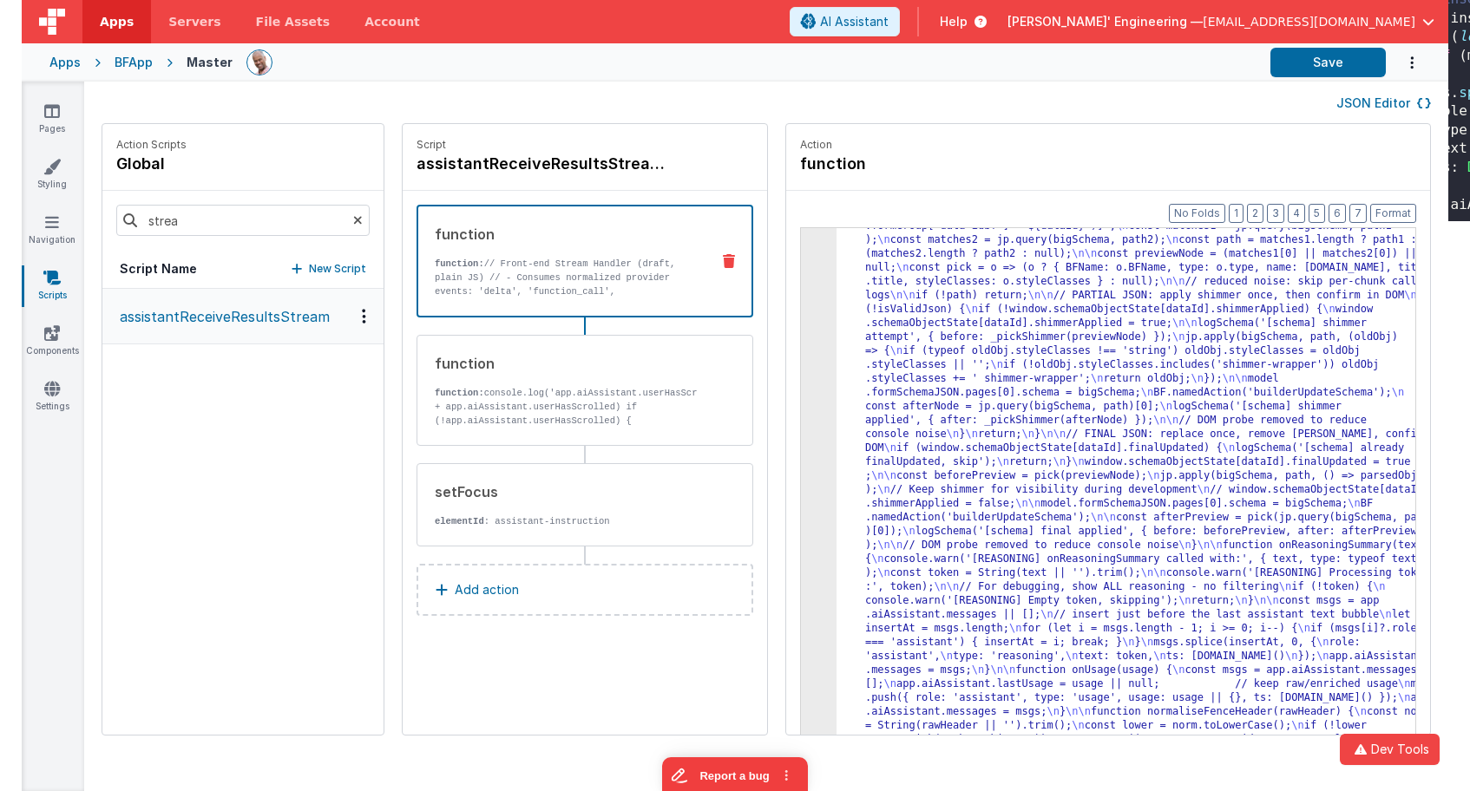
scroll to position [8879, 0]
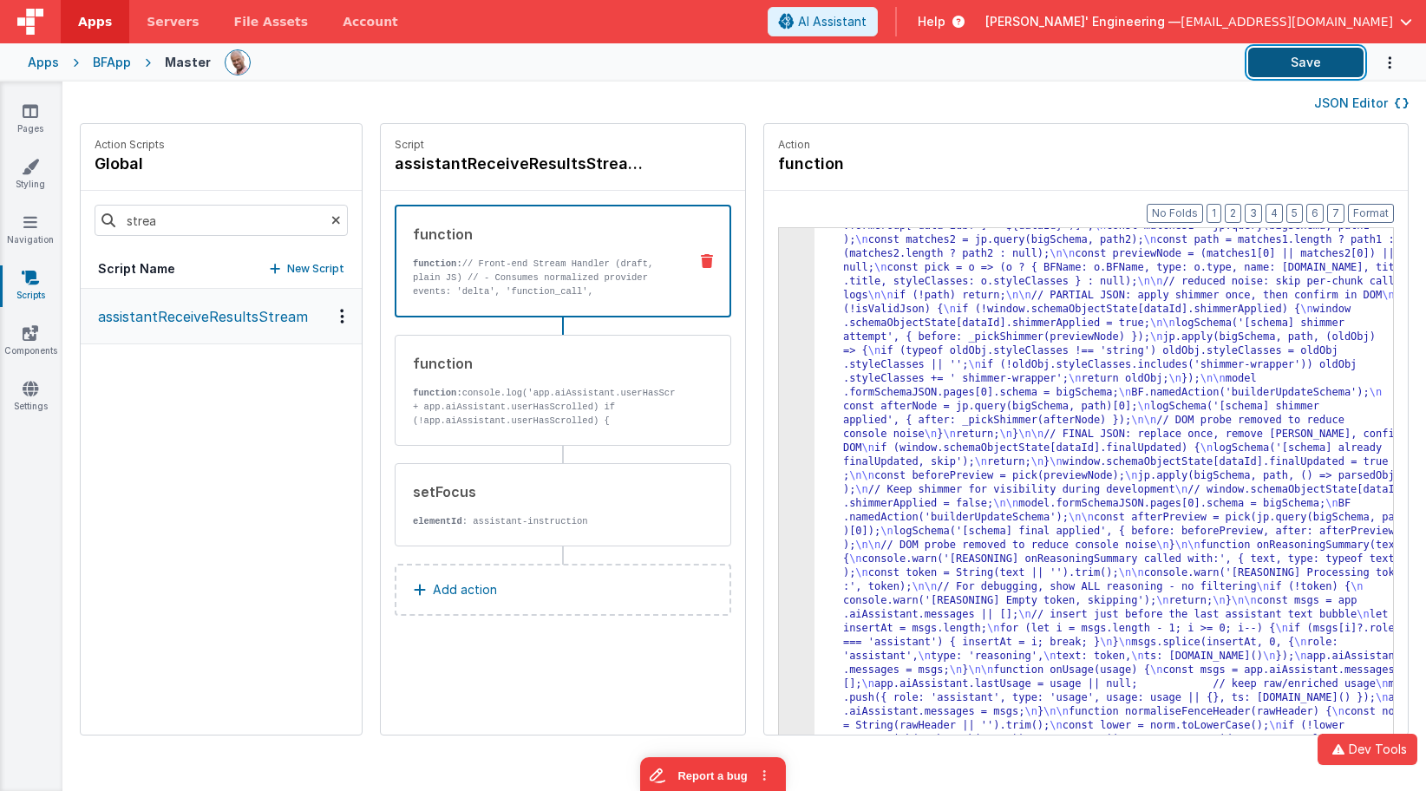
click at [1298, 69] on button "Save" at bounding box center [1305, 62] width 115 height 29
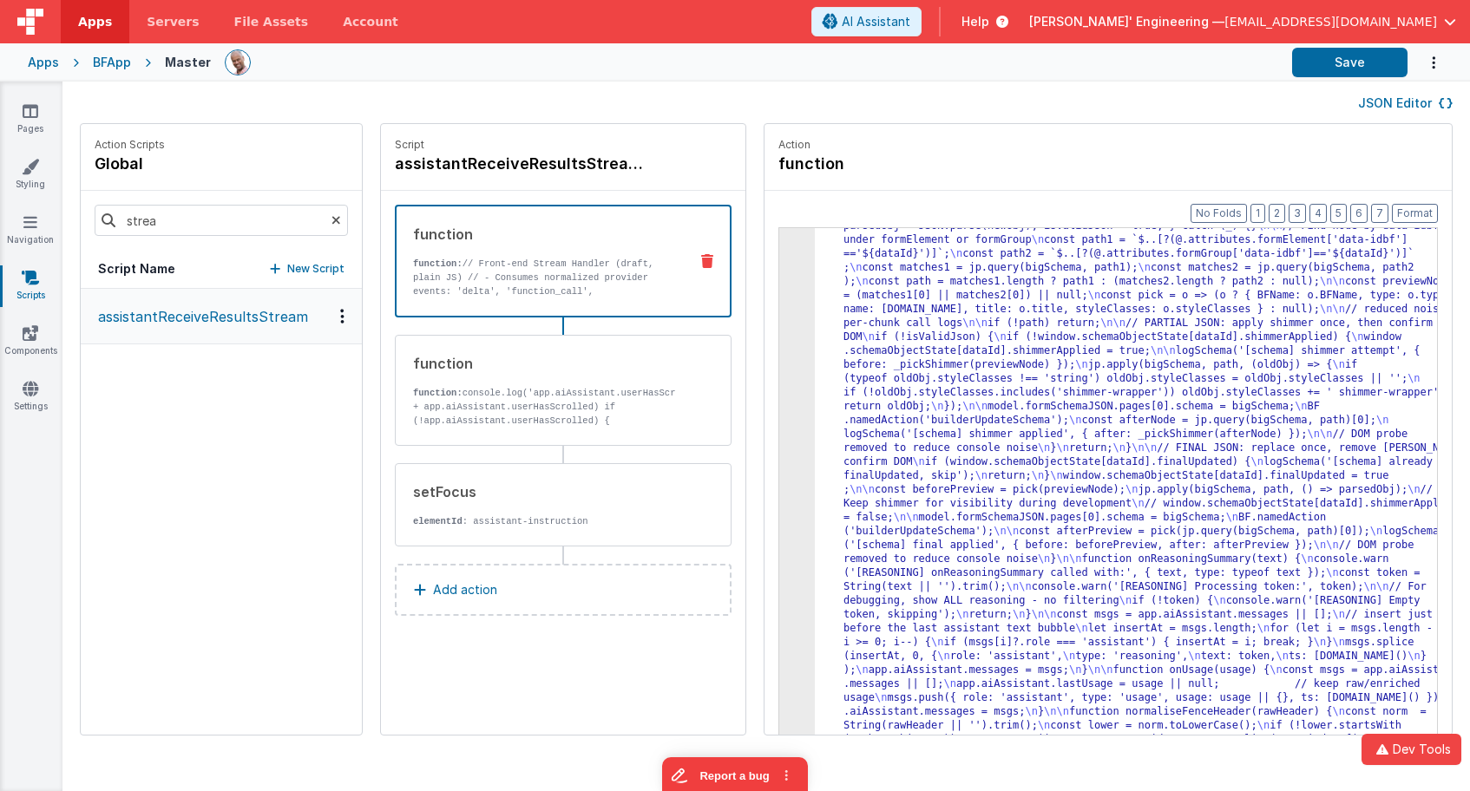
scroll to position [8185, 0]
click at [33, 113] on icon at bounding box center [31, 110] width 16 height 17
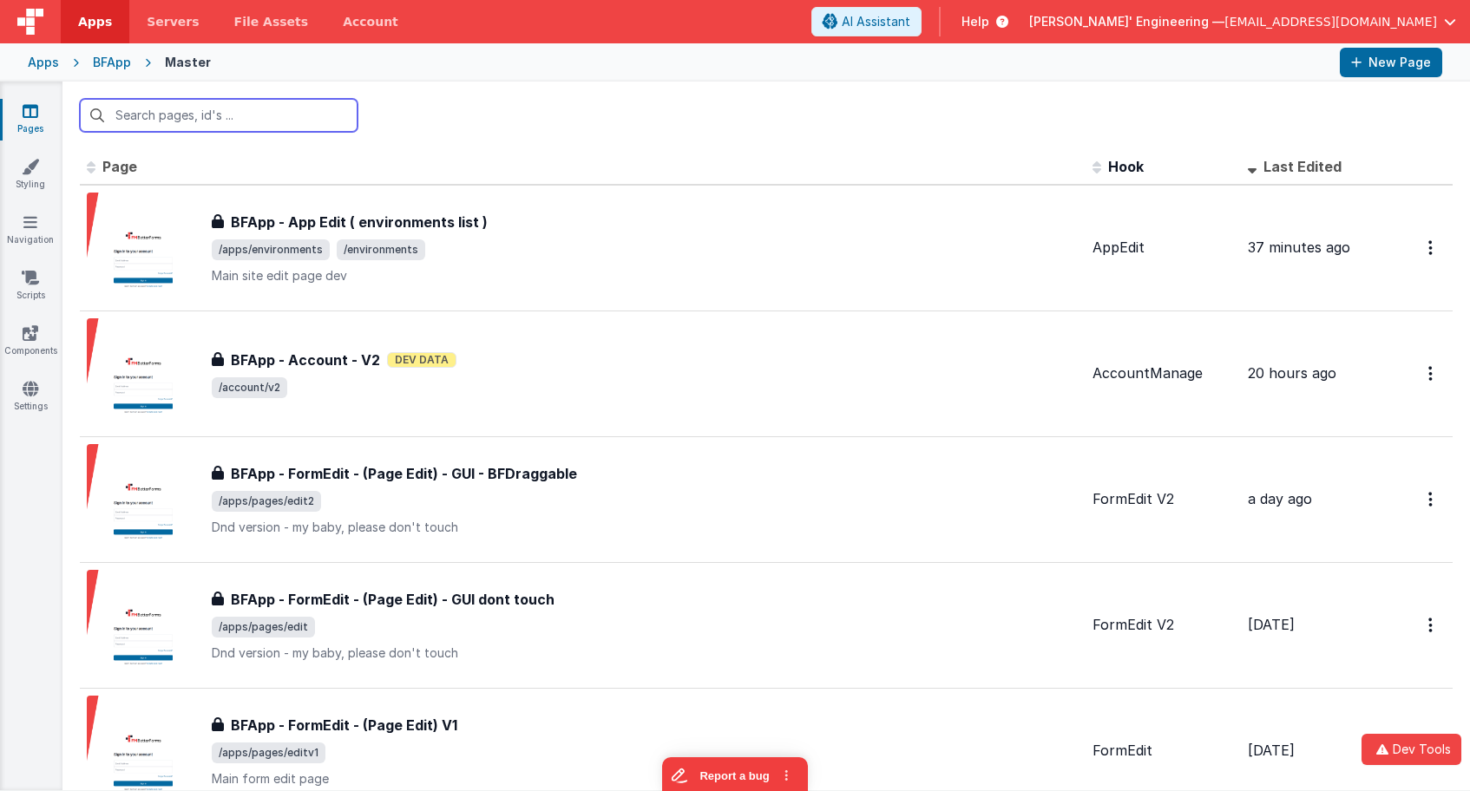
click at [202, 117] on input "text" at bounding box center [219, 115] width 278 height 33
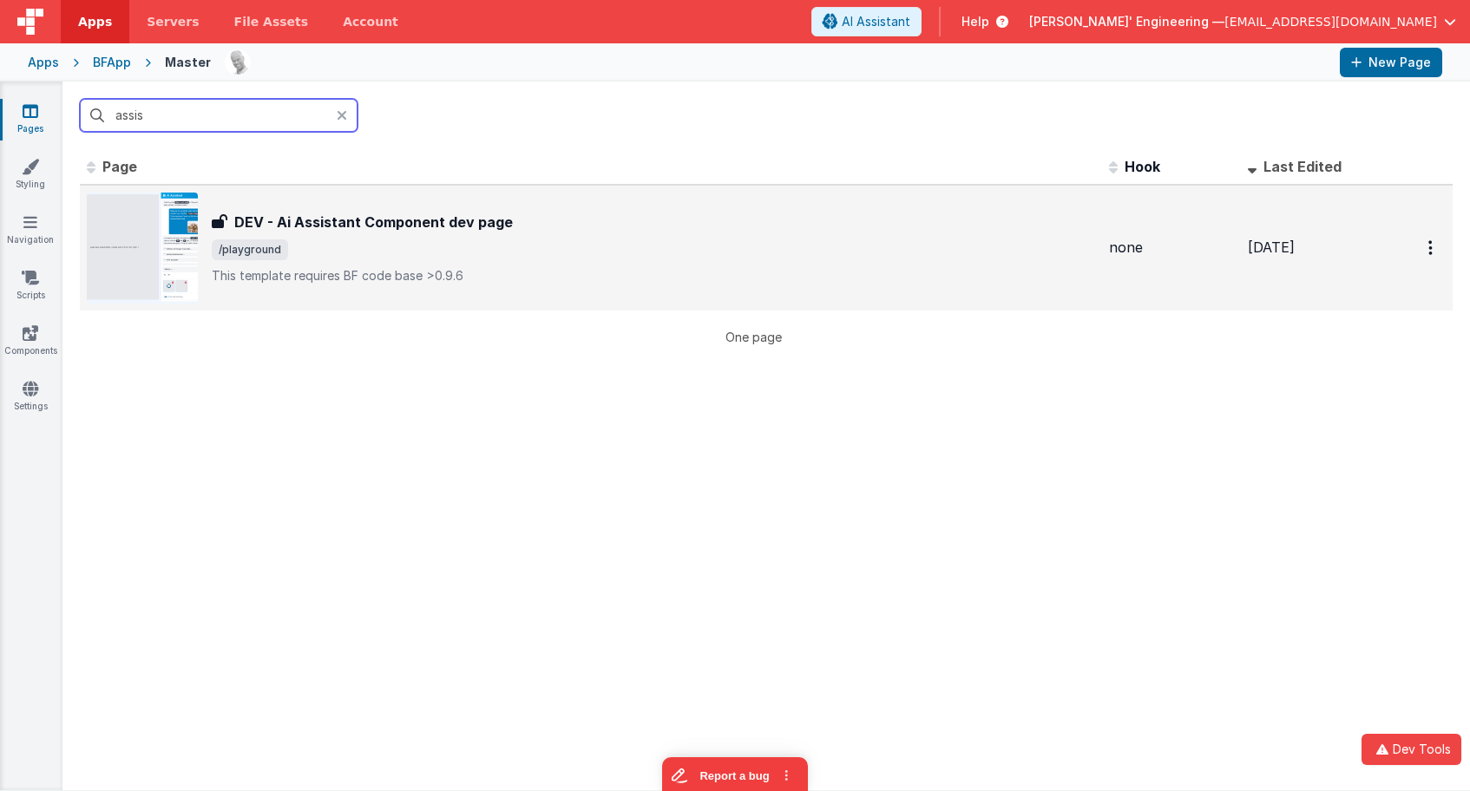
type input "assis"
click at [508, 303] on div "DEV - Ai Assistant Component dev page DEV - Ai Assistant Component dev page /pl…" at bounding box center [591, 248] width 1008 height 111
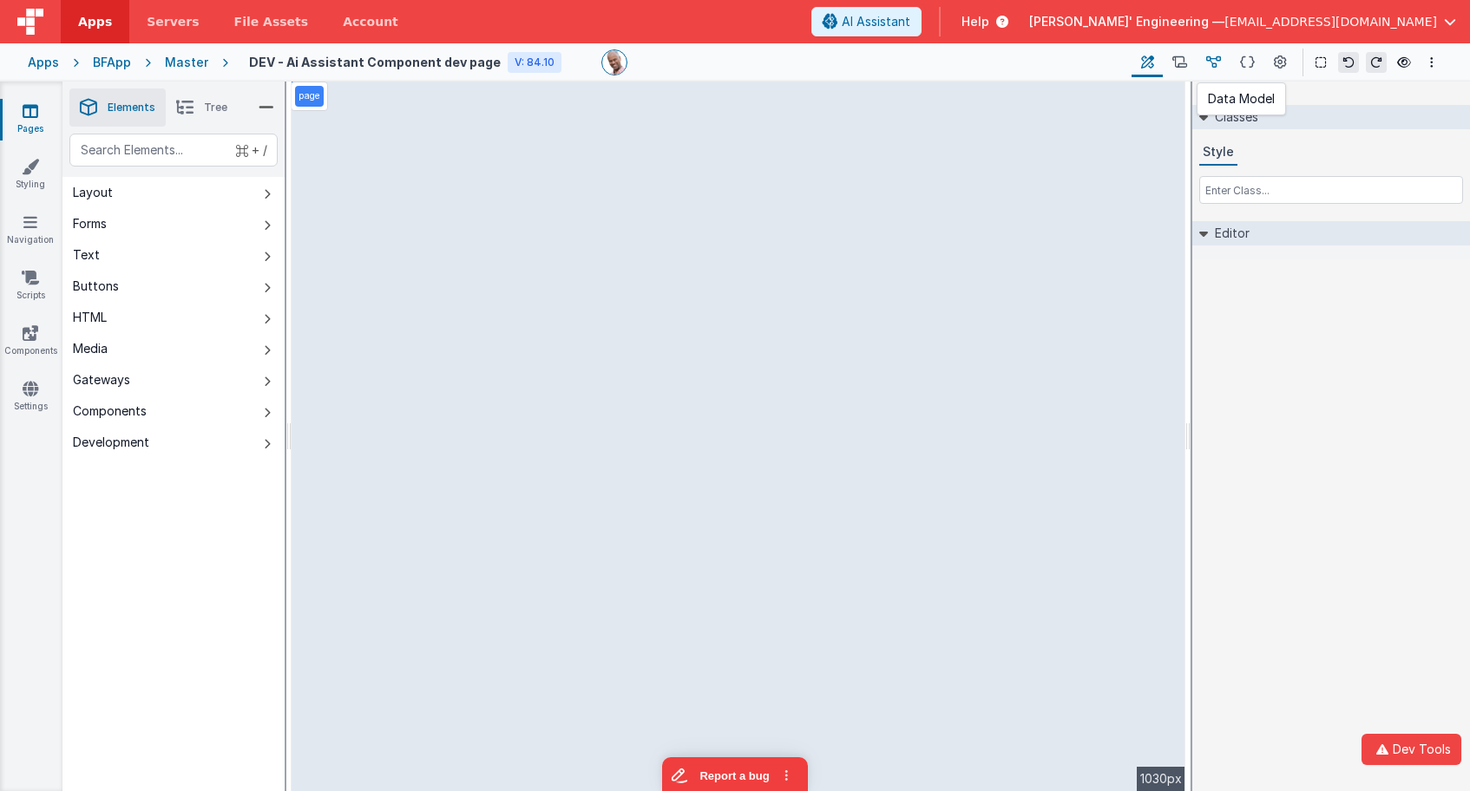
click at [1218, 61] on icon at bounding box center [1213, 63] width 15 height 18
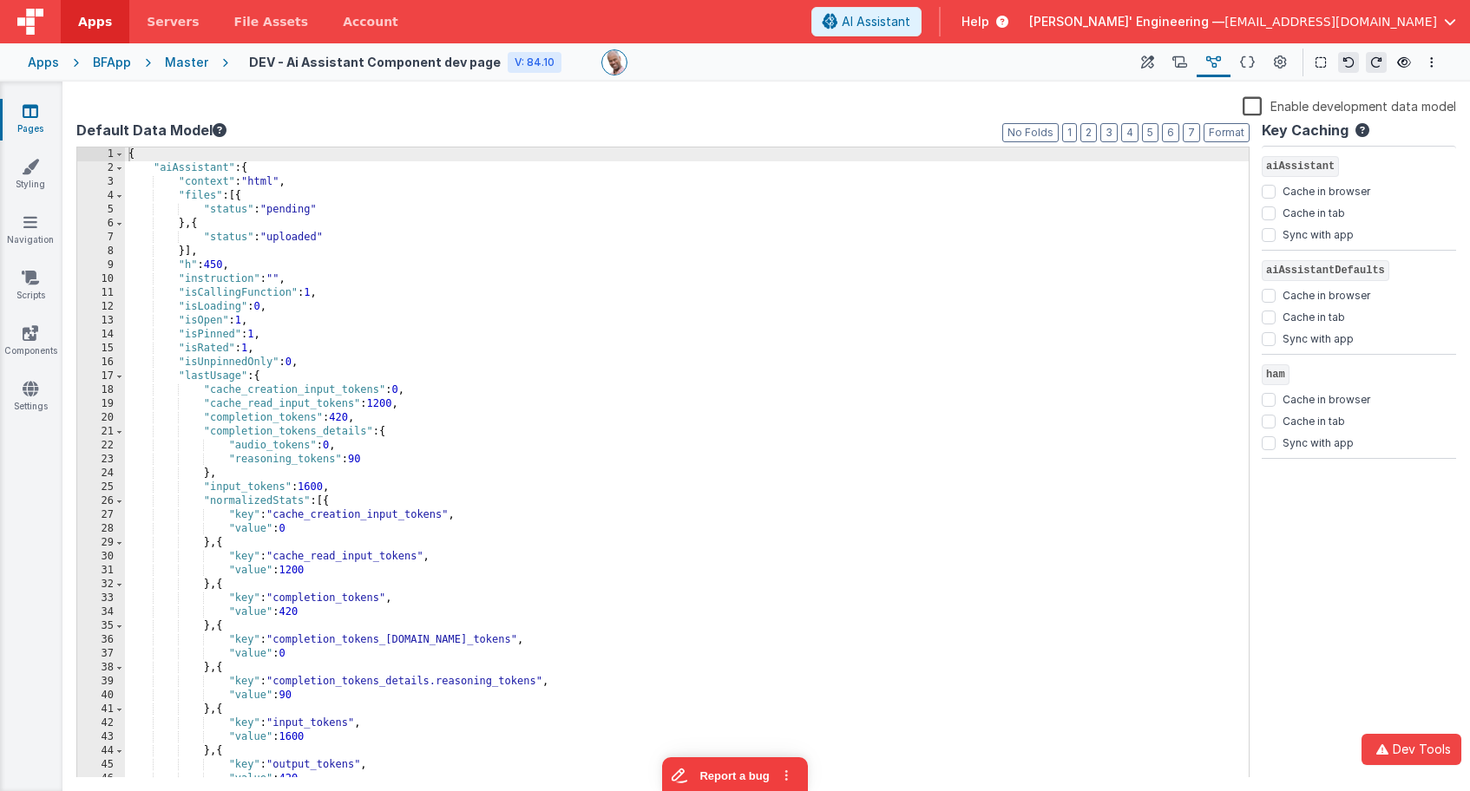
click at [1259, 104] on label "Enable development data model" at bounding box center [1348, 105] width 213 height 20
click at [0, 0] on input "Enable development data model" at bounding box center [0, 0] width 0 height 0
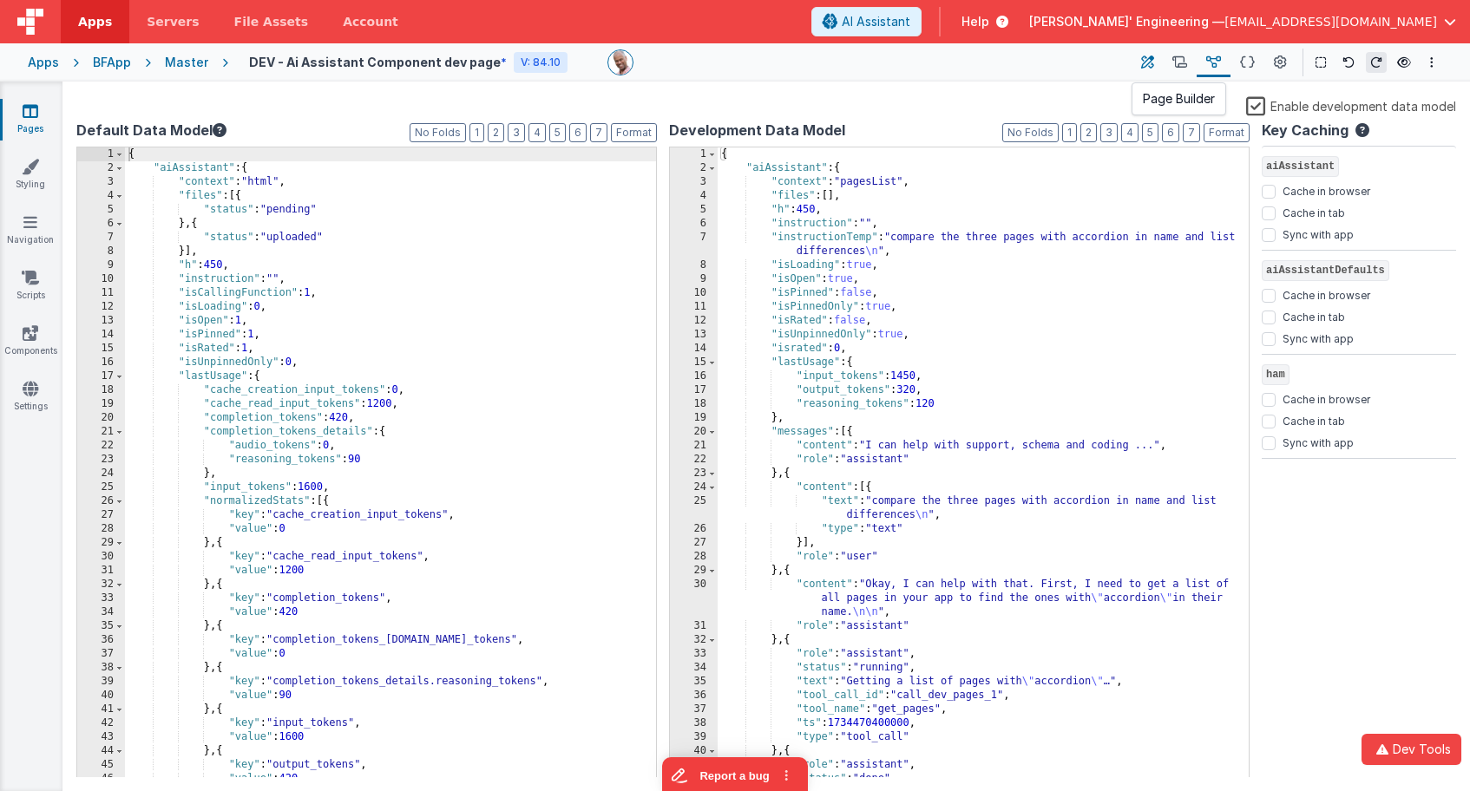
click at [1145, 60] on icon at bounding box center [1147, 63] width 13 height 18
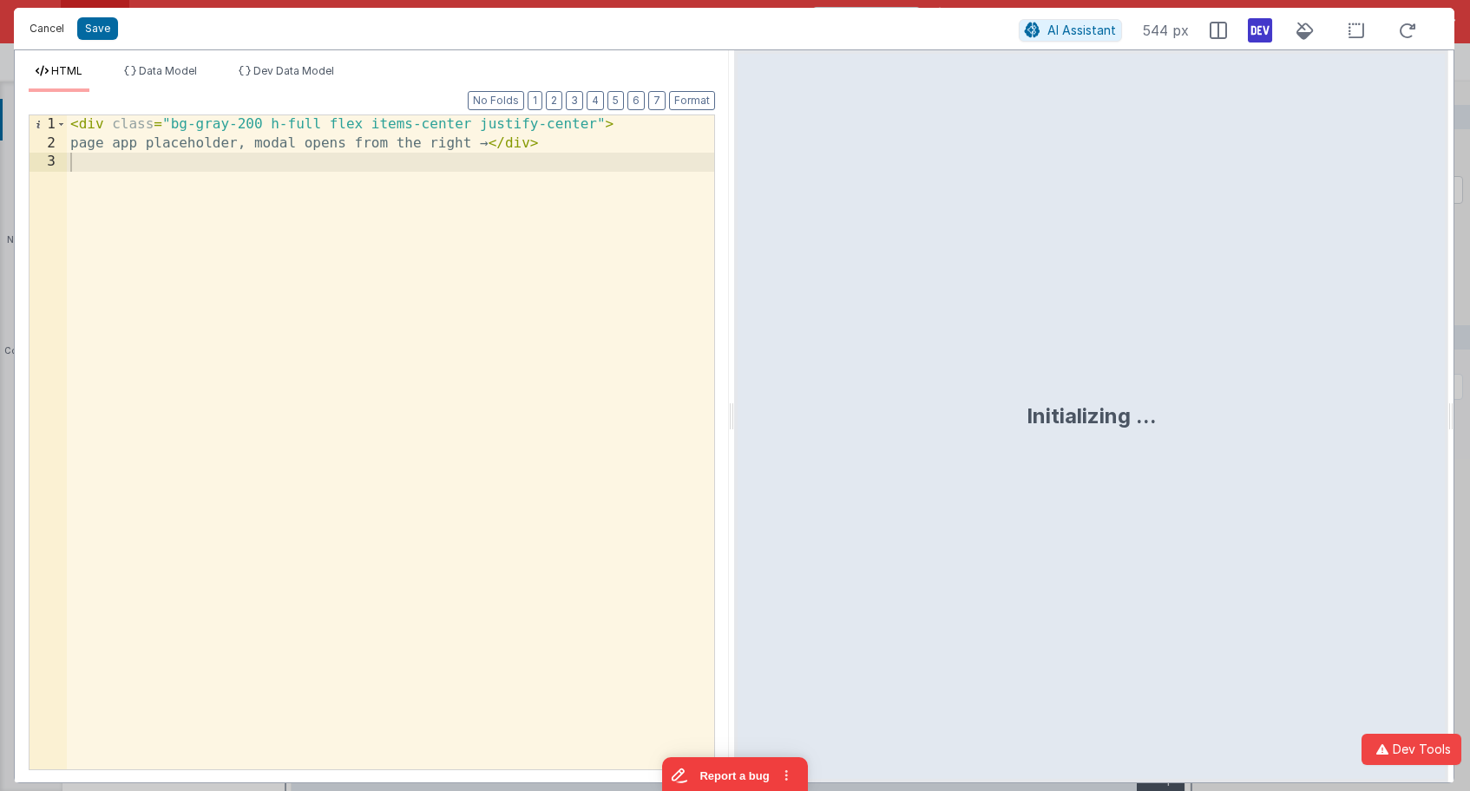
click at [55, 38] on button "Cancel" at bounding box center [47, 28] width 52 height 24
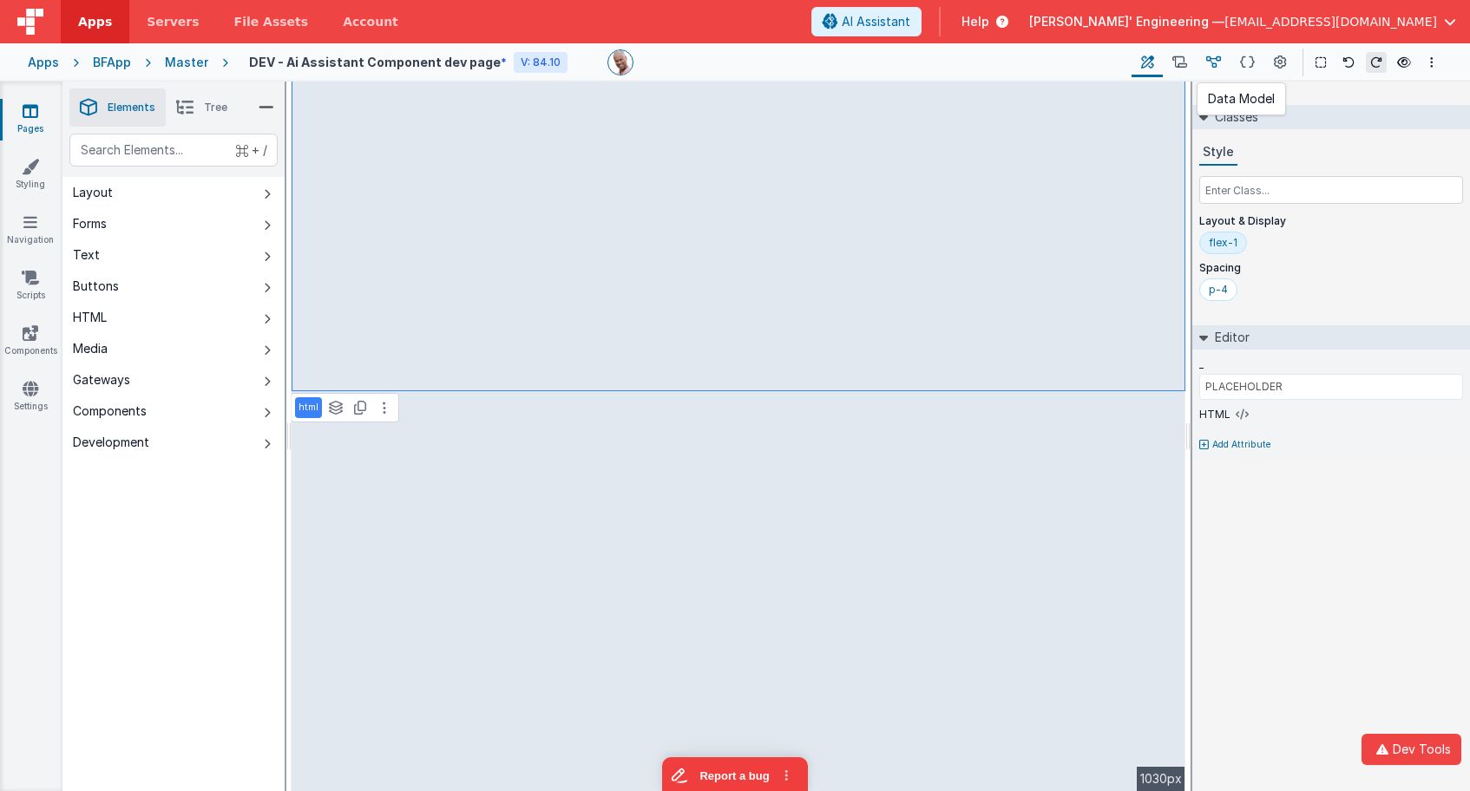
click at [1215, 60] on icon at bounding box center [1213, 63] width 15 height 18
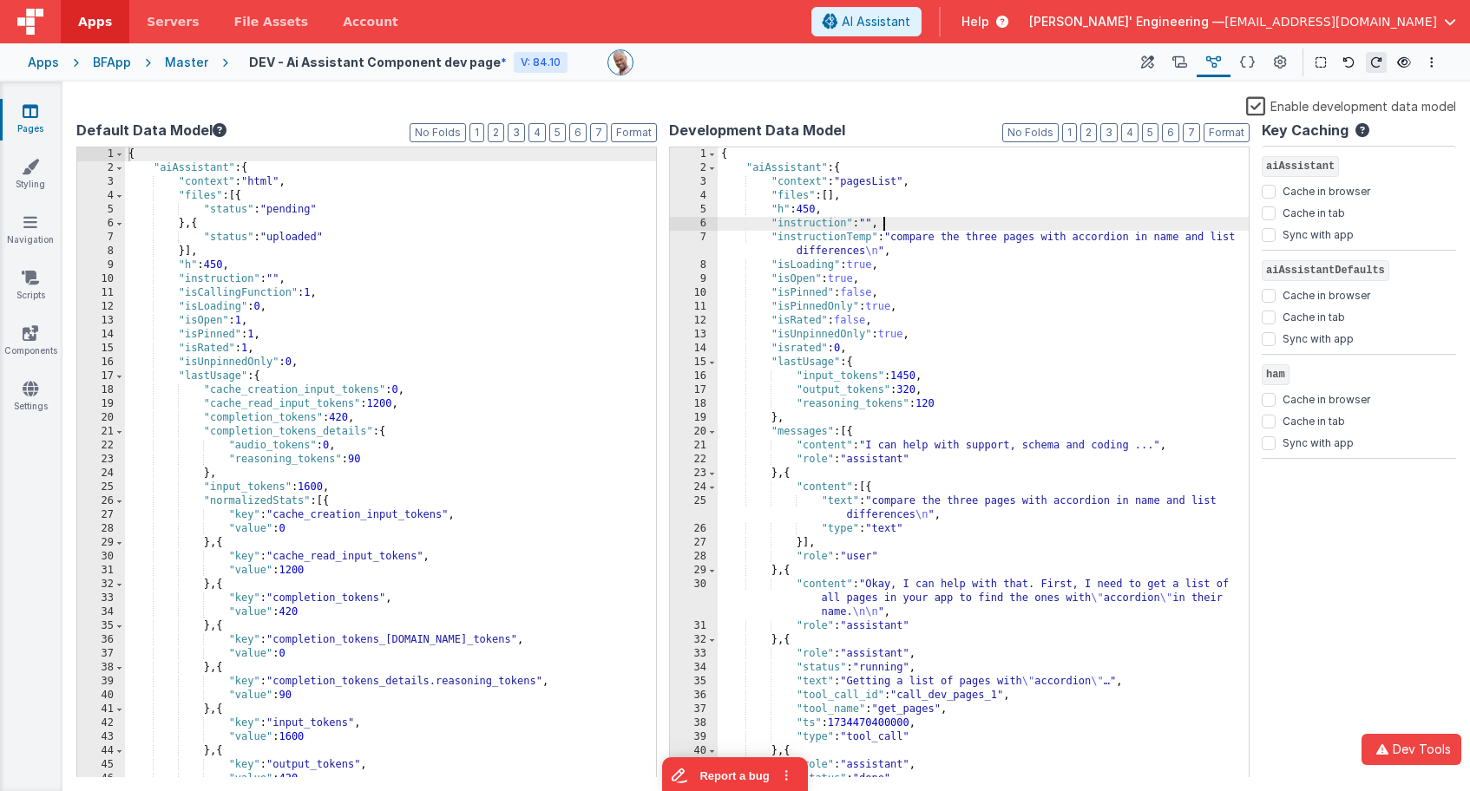
click at [911, 226] on div "{ "aiAssistant" : { "context" : "pagesList" , "files" : [ ] , "h" : 450 , "inst…" at bounding box center [982, 476] width 531 height 658
click at [1153, 62] on icon at bounding box center [1147, 63] width 13 height 18
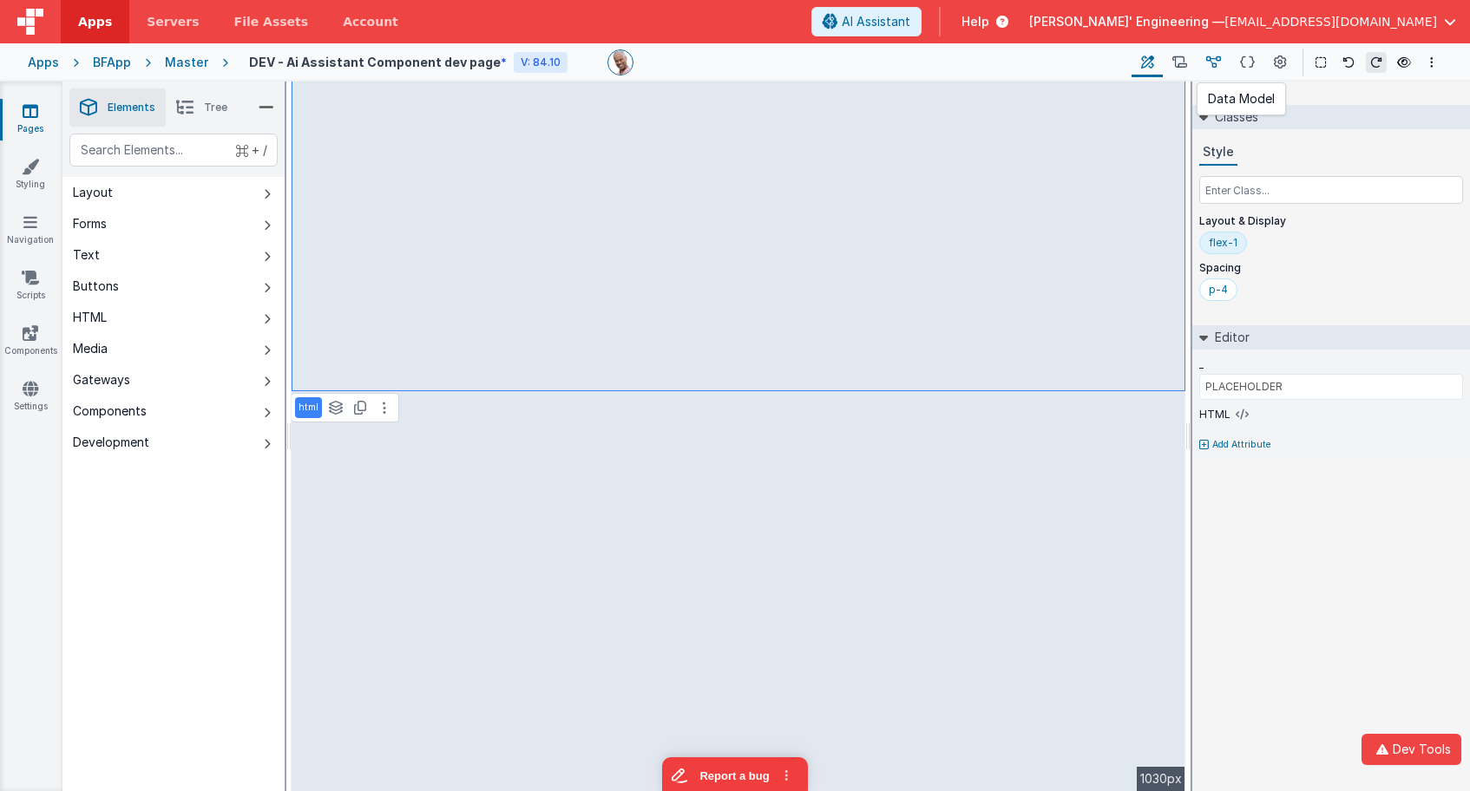
click at [1207, 62] on icon at bounding box center [1213, 63] width 15 height 18
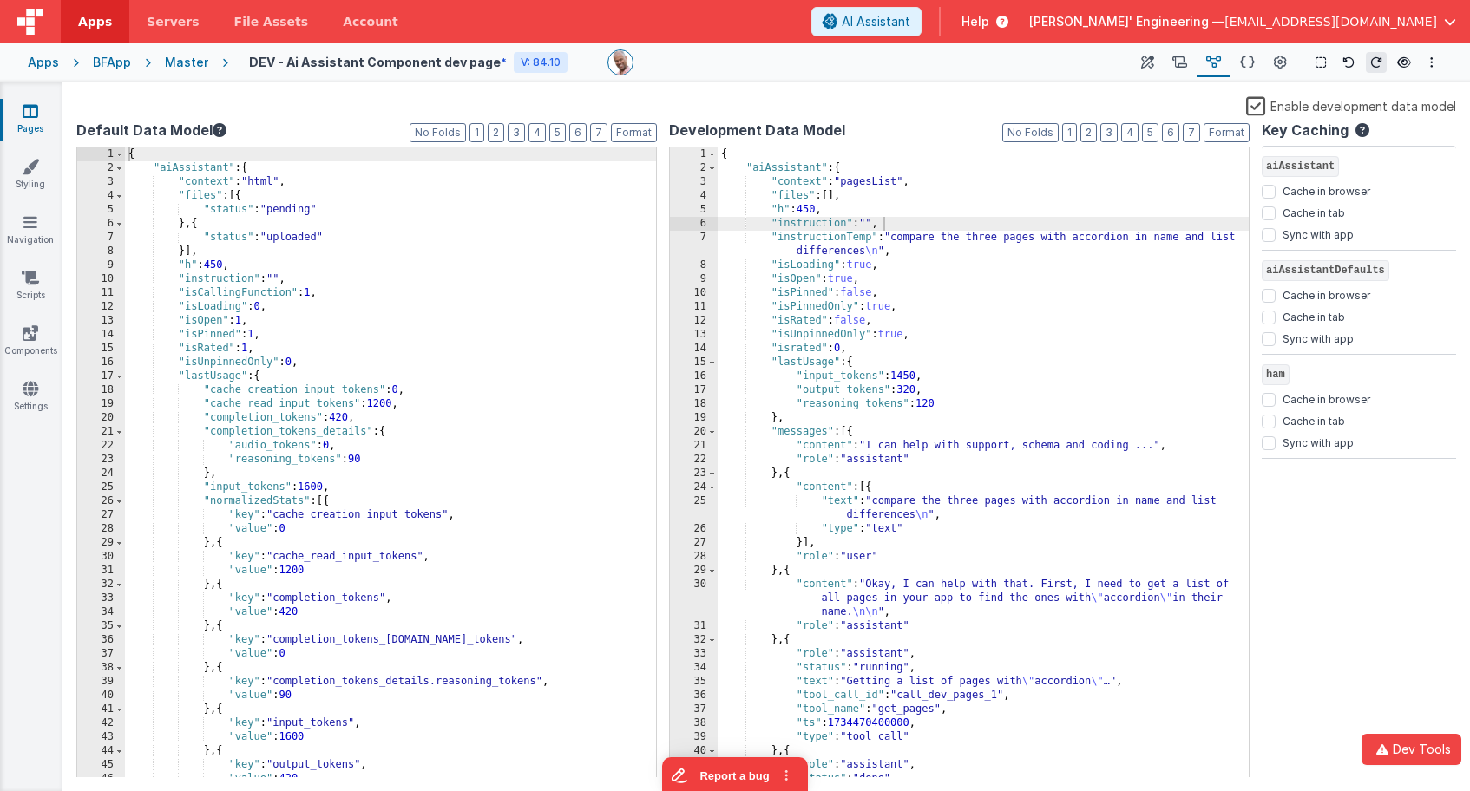
click at [1255, 105] on label "Enable development data model" at bounding box center [1351, 105] width 210 height 20
click at [0, 0] on input "Enable development data model" at bounding box center [0, 0] width 0 height 0
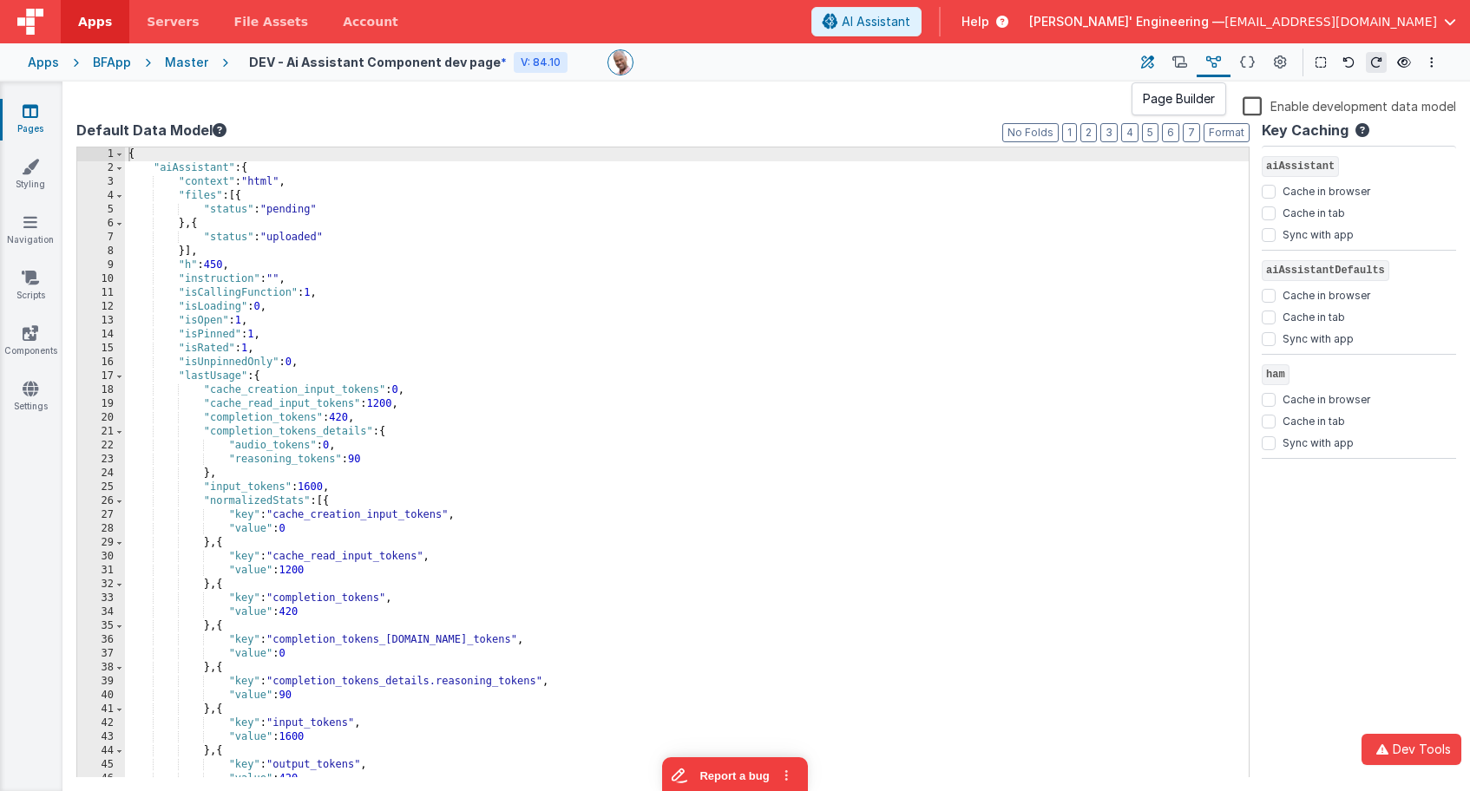
click at [1151, 67] on icon at bounding box center [1147, 63] width 13 height 18
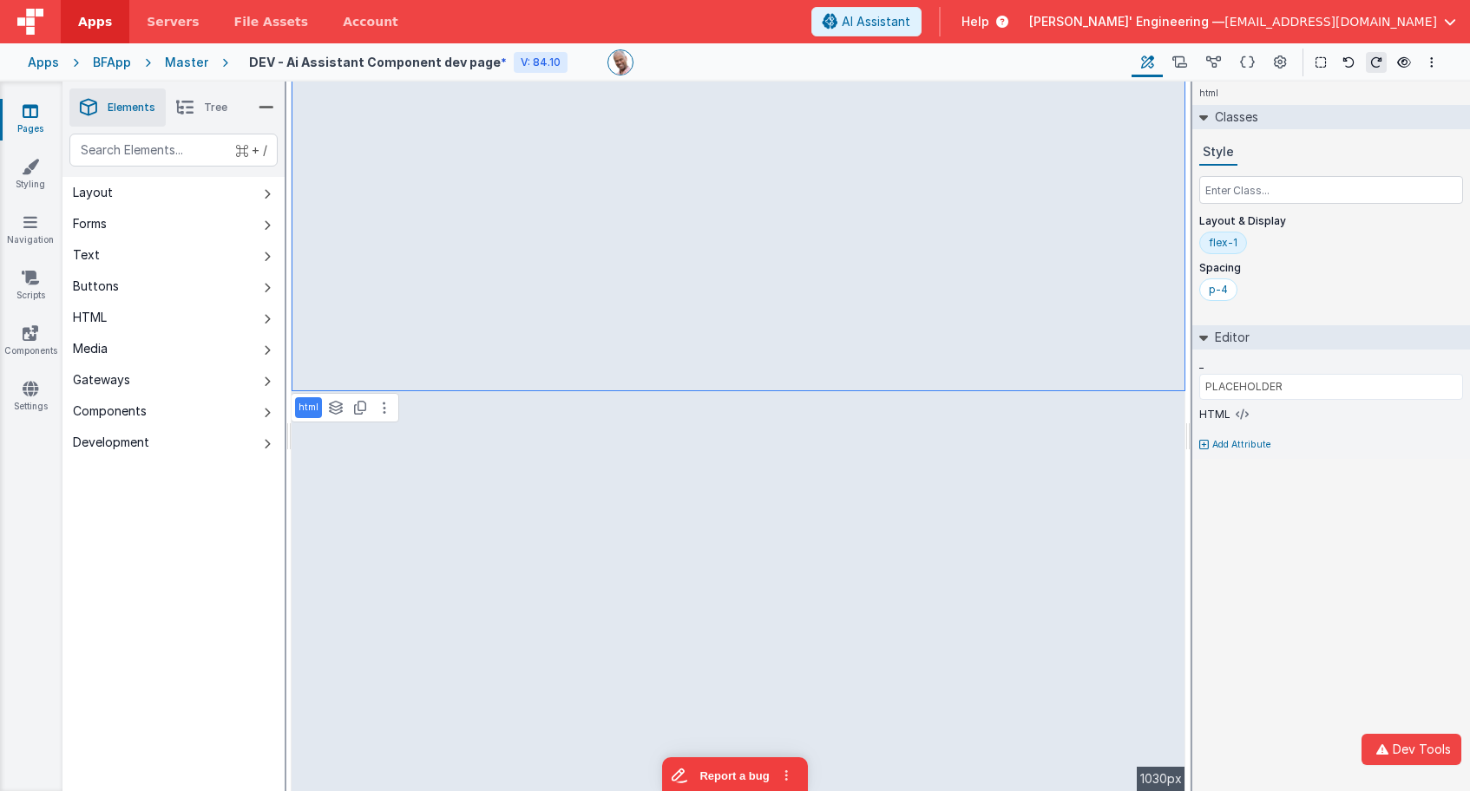
type input "MODAL COMPONENT"
click at [882, 403] on button at bounding box center [887, 407] width 21 height 21
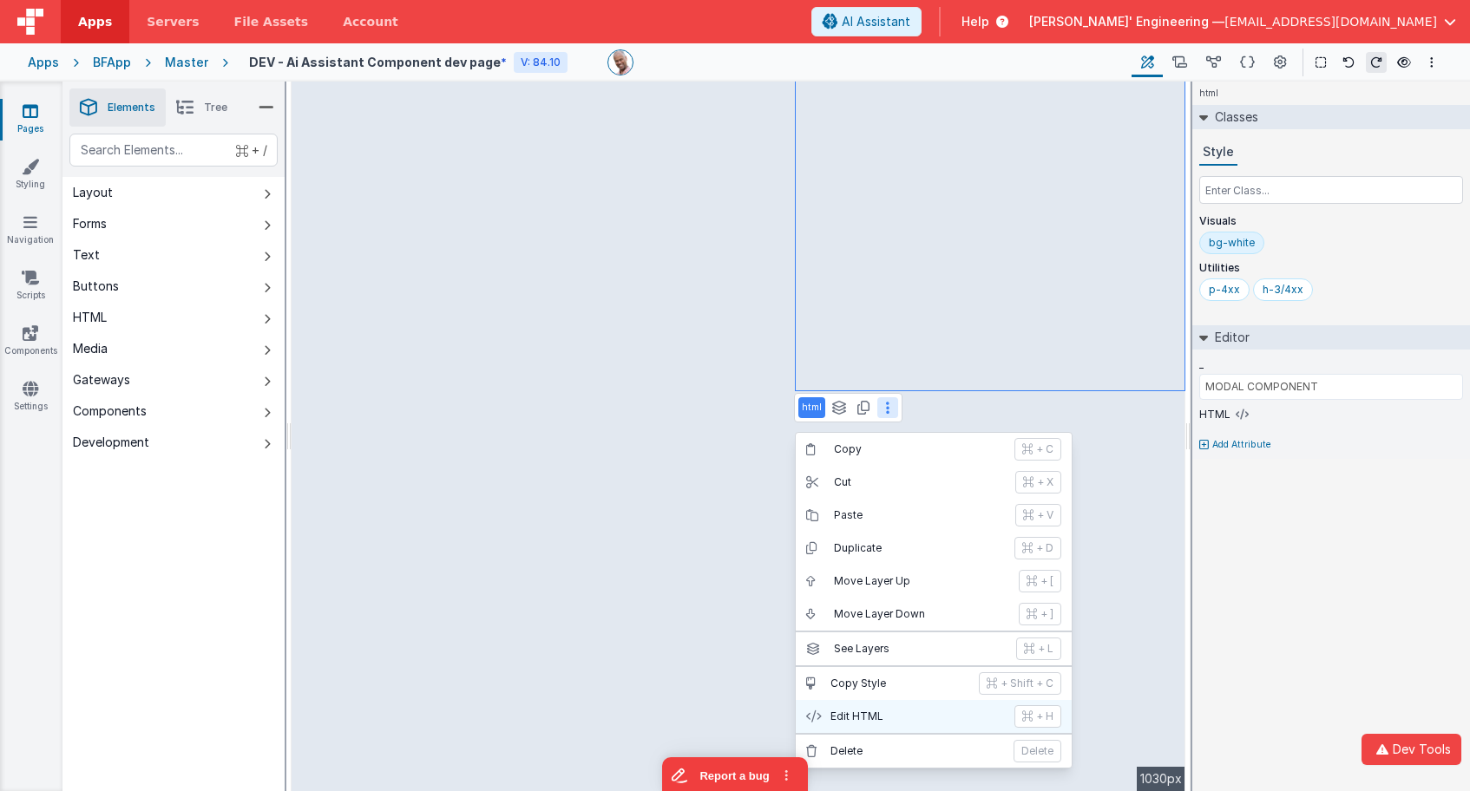
click at [905, 711] on p "Edit HTML" at bounding box center [917, 717] width 174 height 14
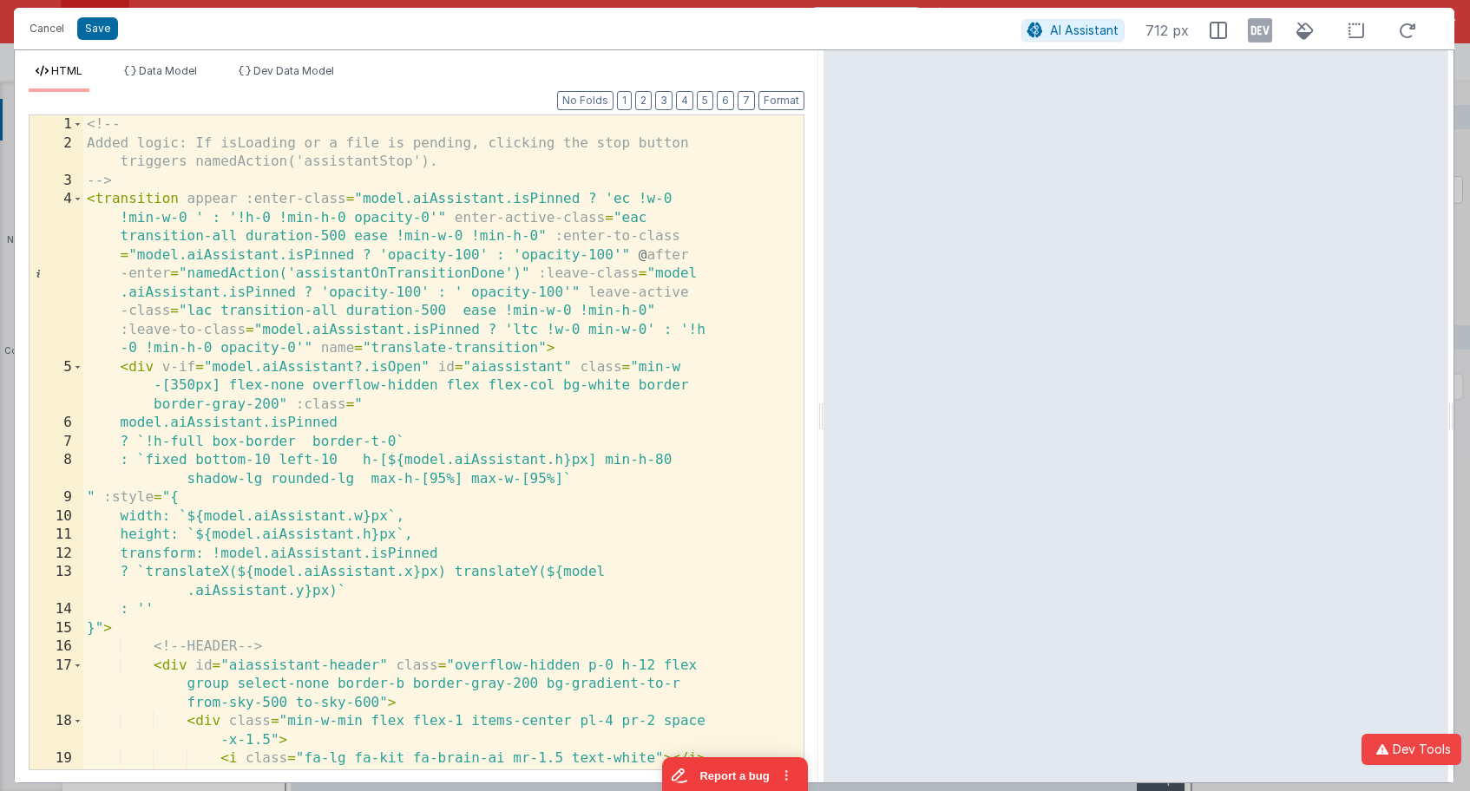
drag, startPoint x: 731, startPoint y: 420, endPoint x: 823, endPoint y: 33, distance: 397.7
click at [823, 33] on html "It appears that someone else or another tab has previously saved this record si…" at bounding box center [735, 395] width 1470 height 791
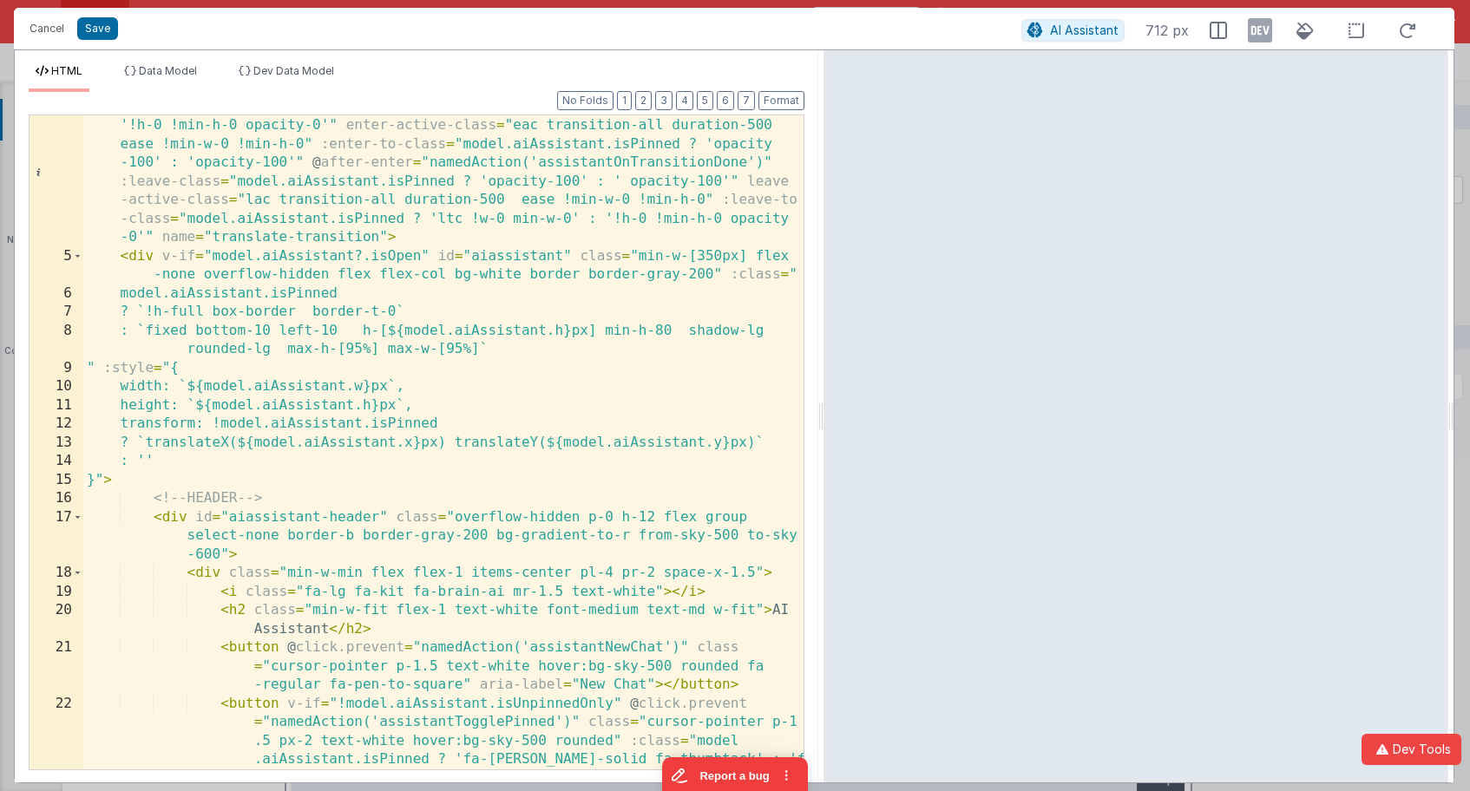
scroll to position [130, 0]
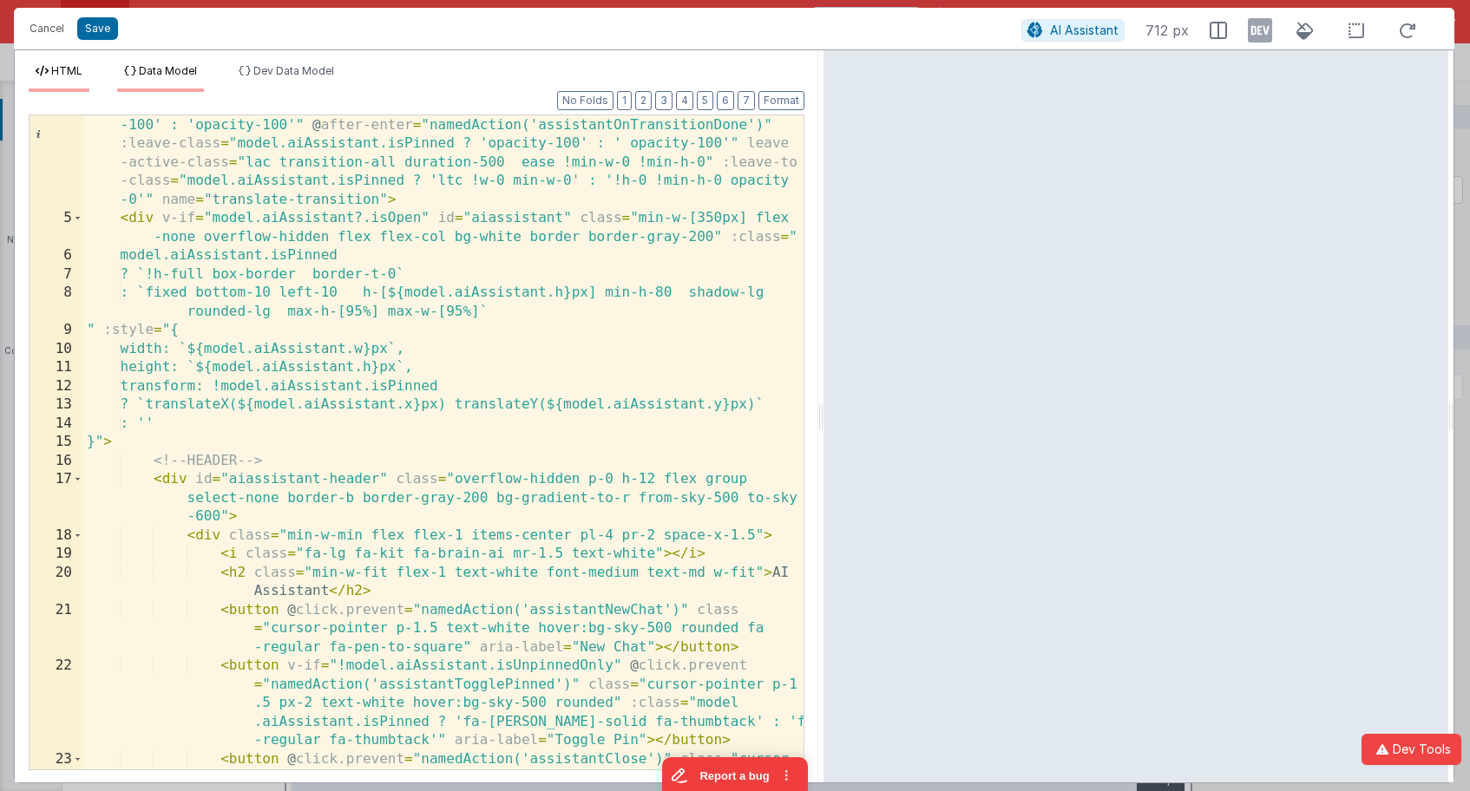
click at [155, 71] on span "Data Model" at bounding box center [168, 70] width 58 height 13
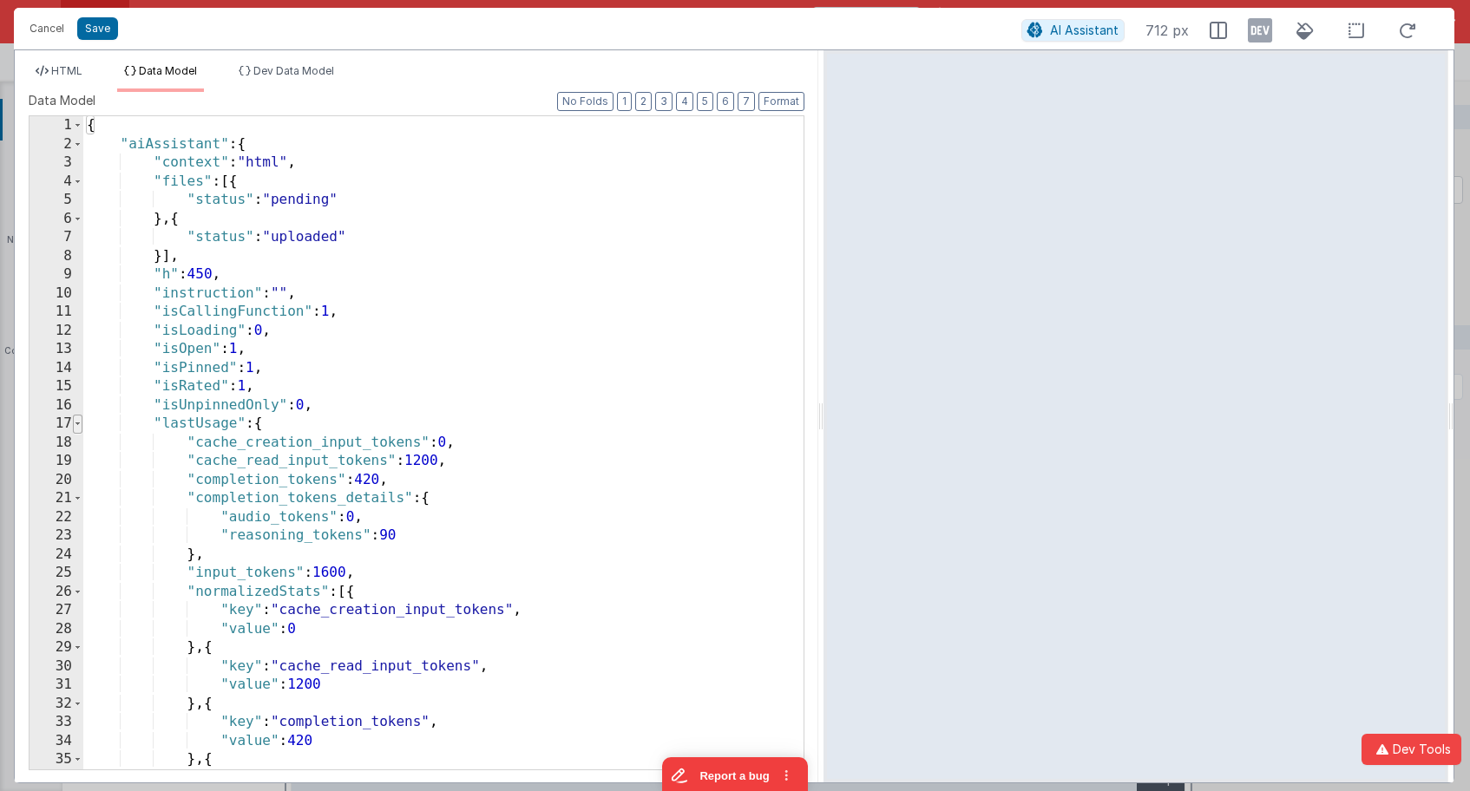
scroll to position [0, 0]
click at [74, 425] on span at bounding box center [78, 424] width 10 height 19
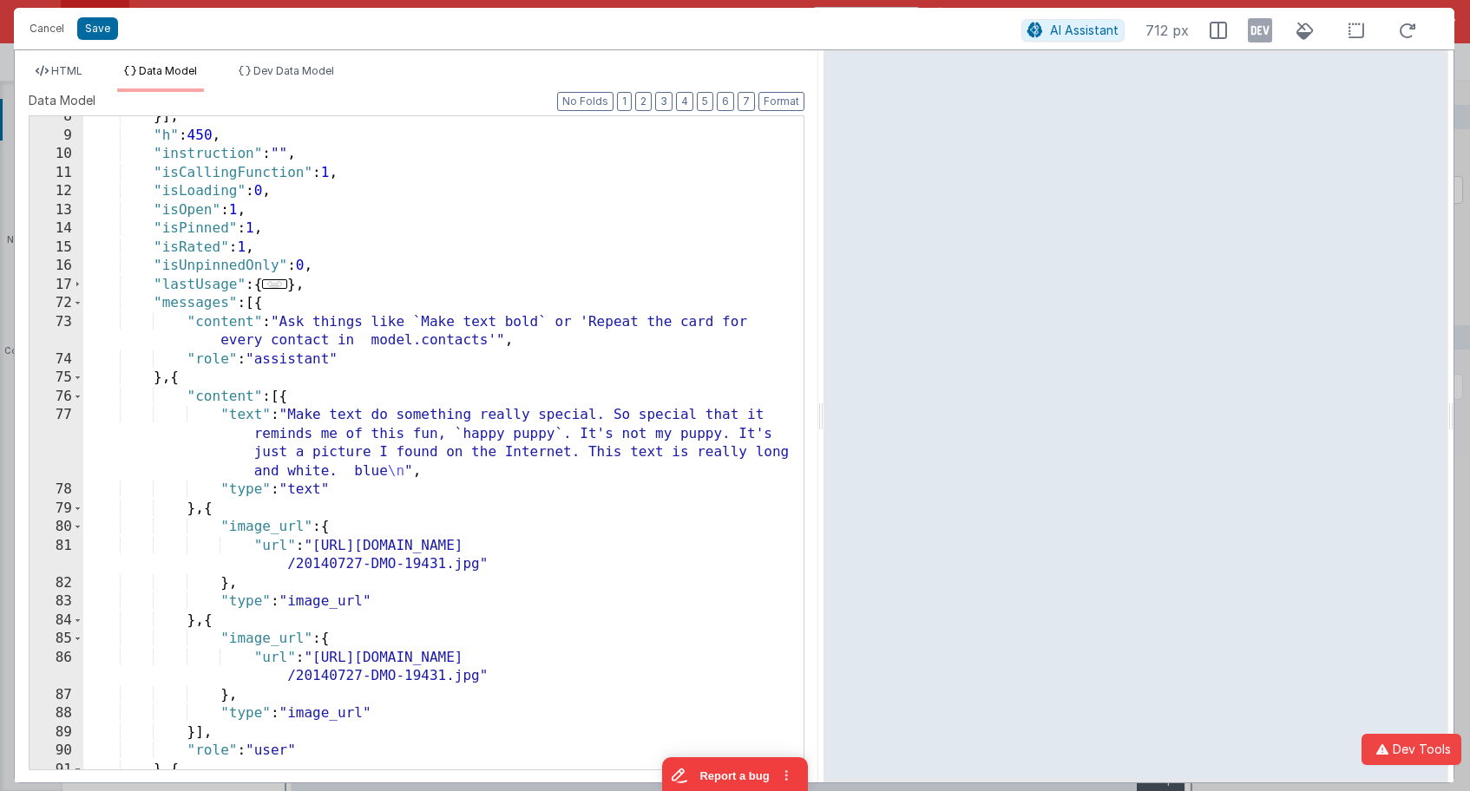
scroll to position [160, 0]
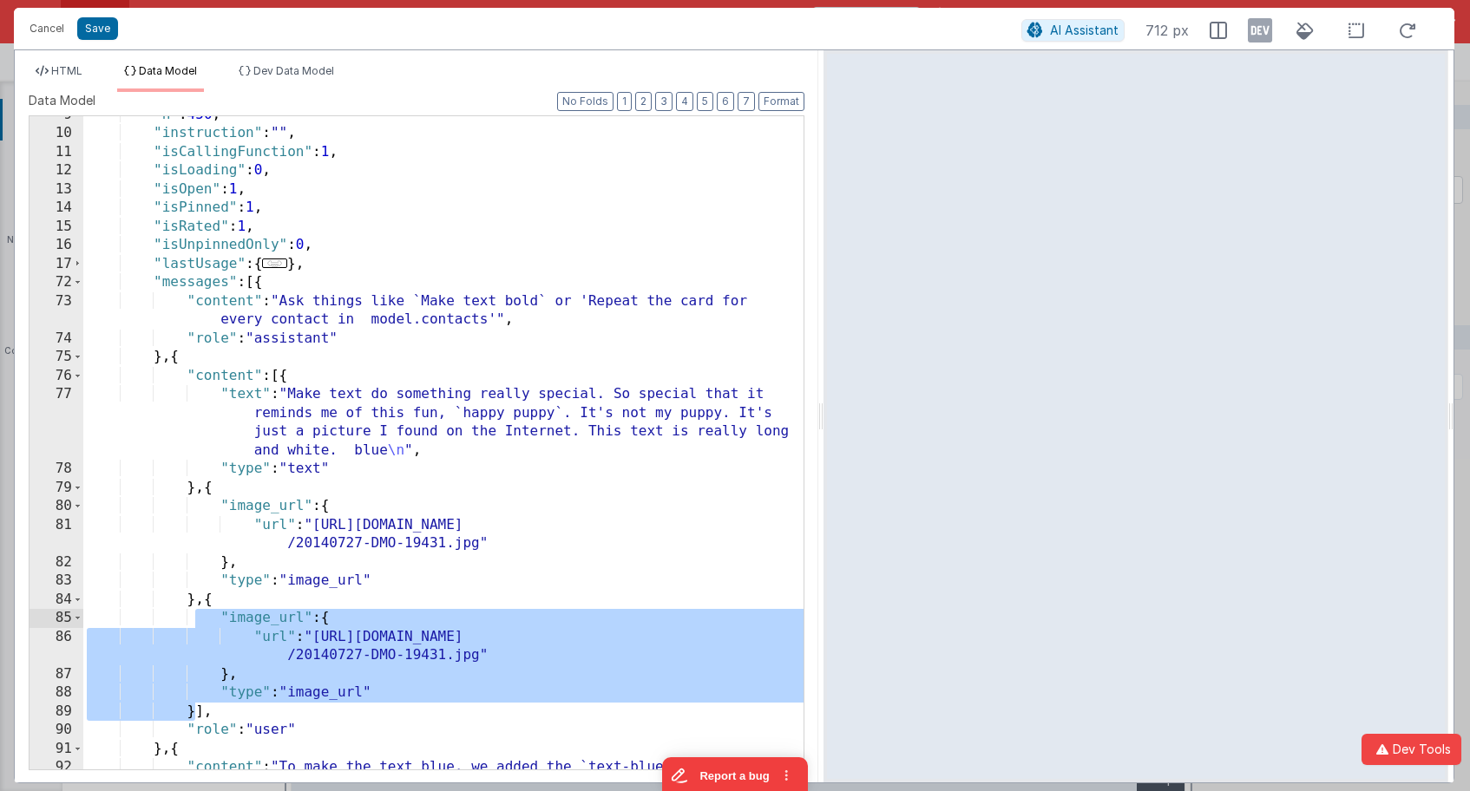
drag, startPoint x: 196, startPoint y: 716, endPoint x: 195, endPoint y: 615, distance: 100.6
click at [195, 615] on div ""h" : 450 , "instruction" : "" , "isCallingFunction" : 1 , "isLoading" : 0 , "i…" at bounding box center [443, 470] width 720 height 728
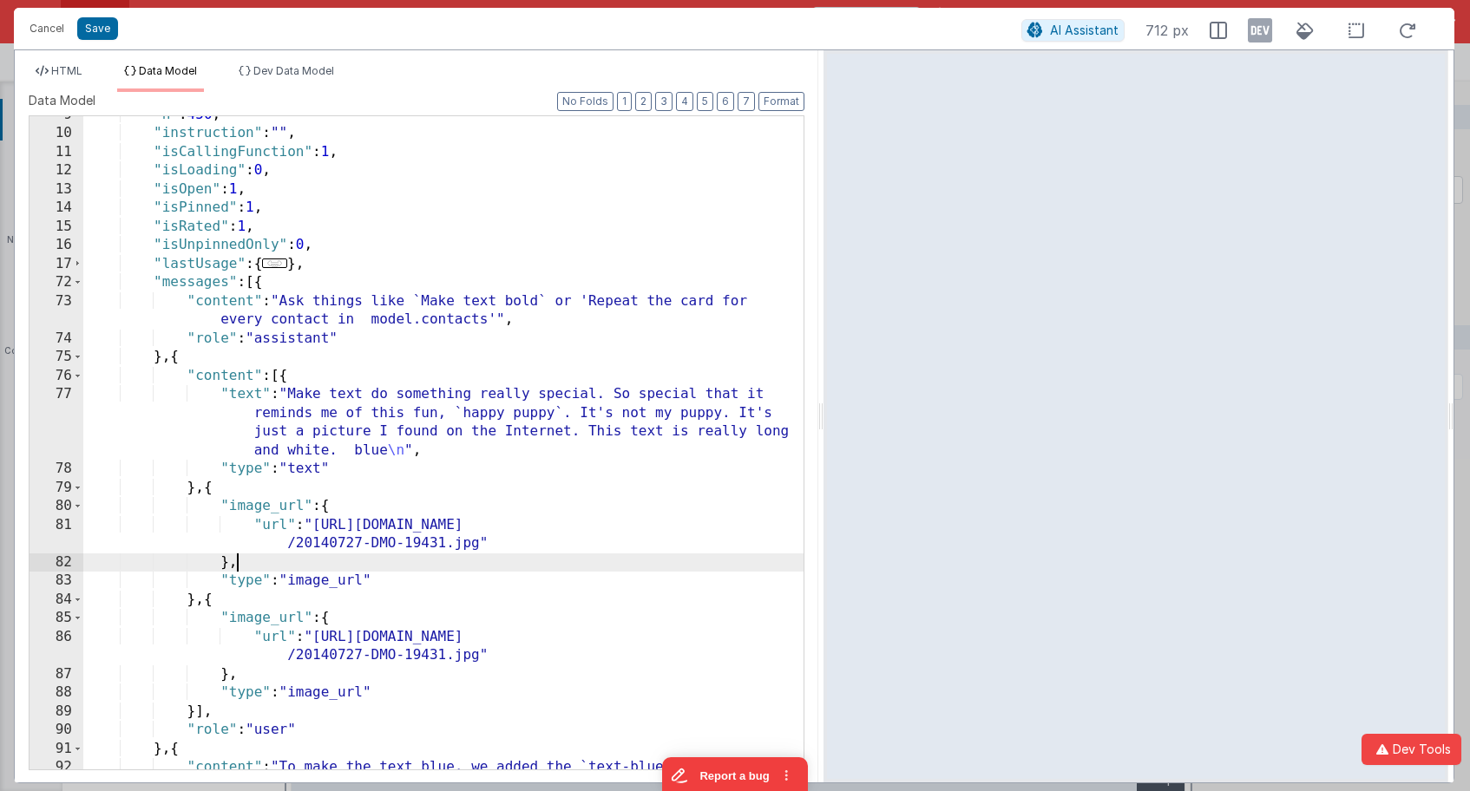
click at [292, 554] on div ""h" : 450 , "instruction" : "" , "isCallingFunction" : 1 , "isLoading" : 0 , "i…" at bounding box center [443, 470] width 720 height 728
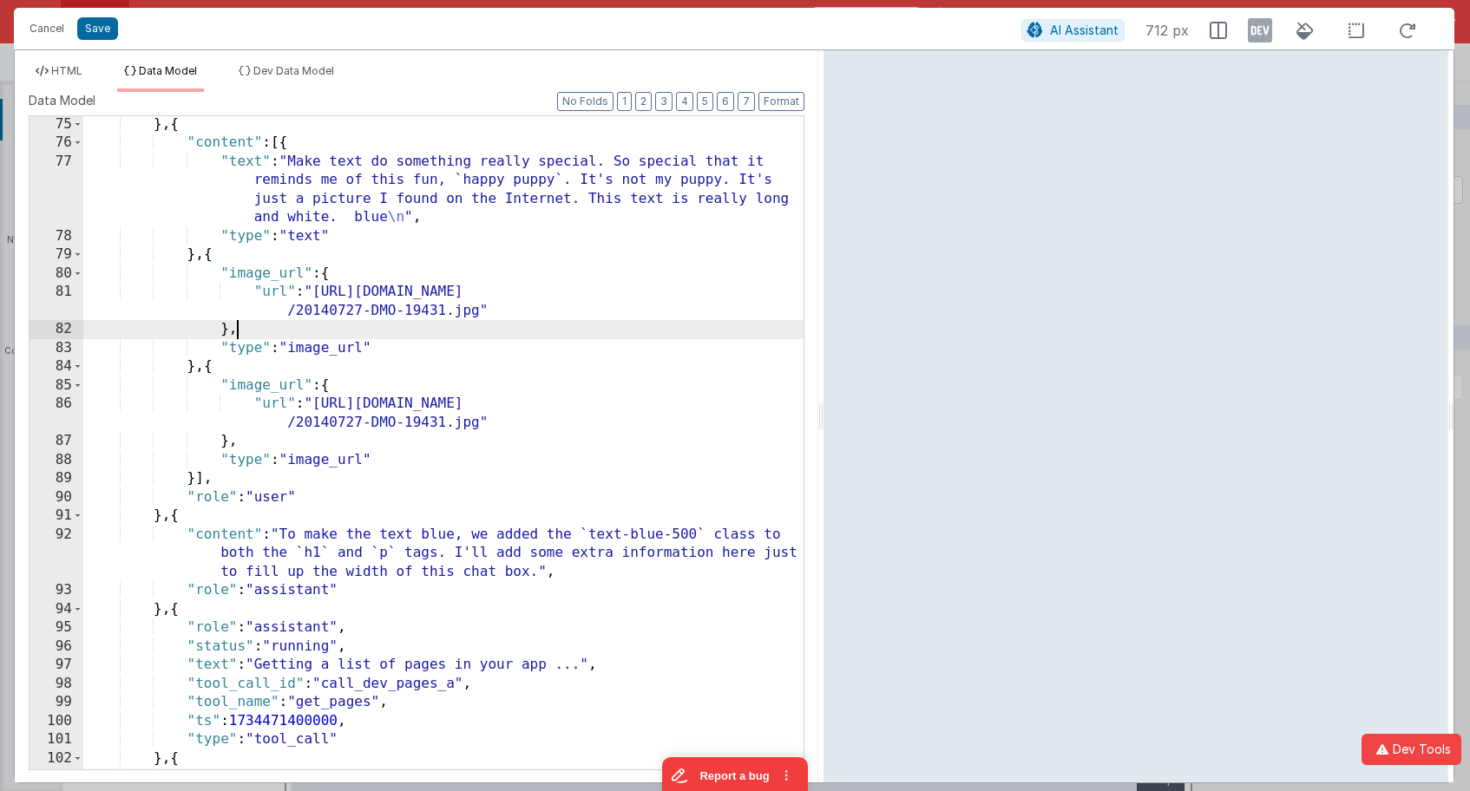
scroll to position [393, 0]
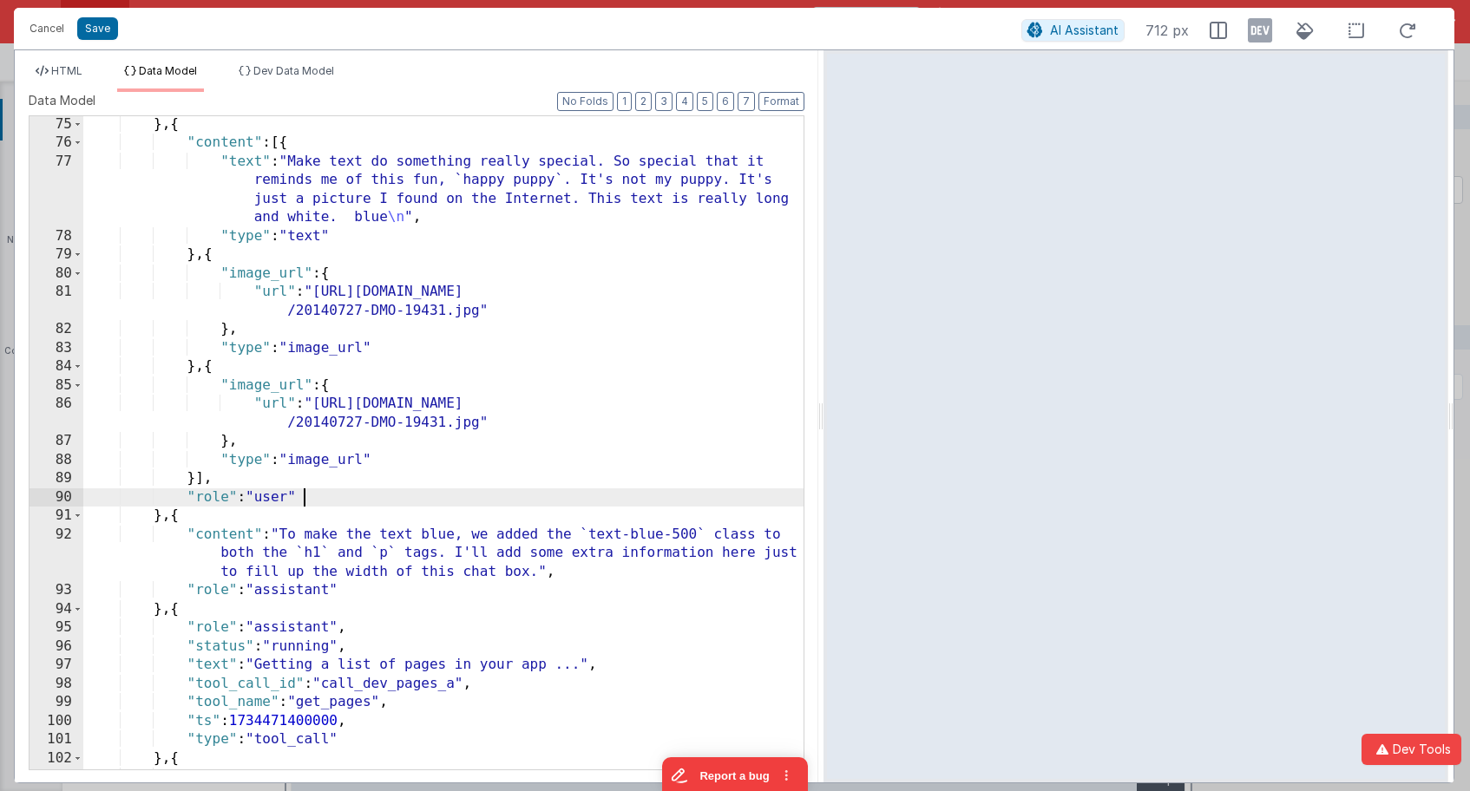
click at [336, 488] on div "} , { "content" : [{ "text" : "Make text do something really special. So specia…" at bounding box center [443, 460] width 720 height 691
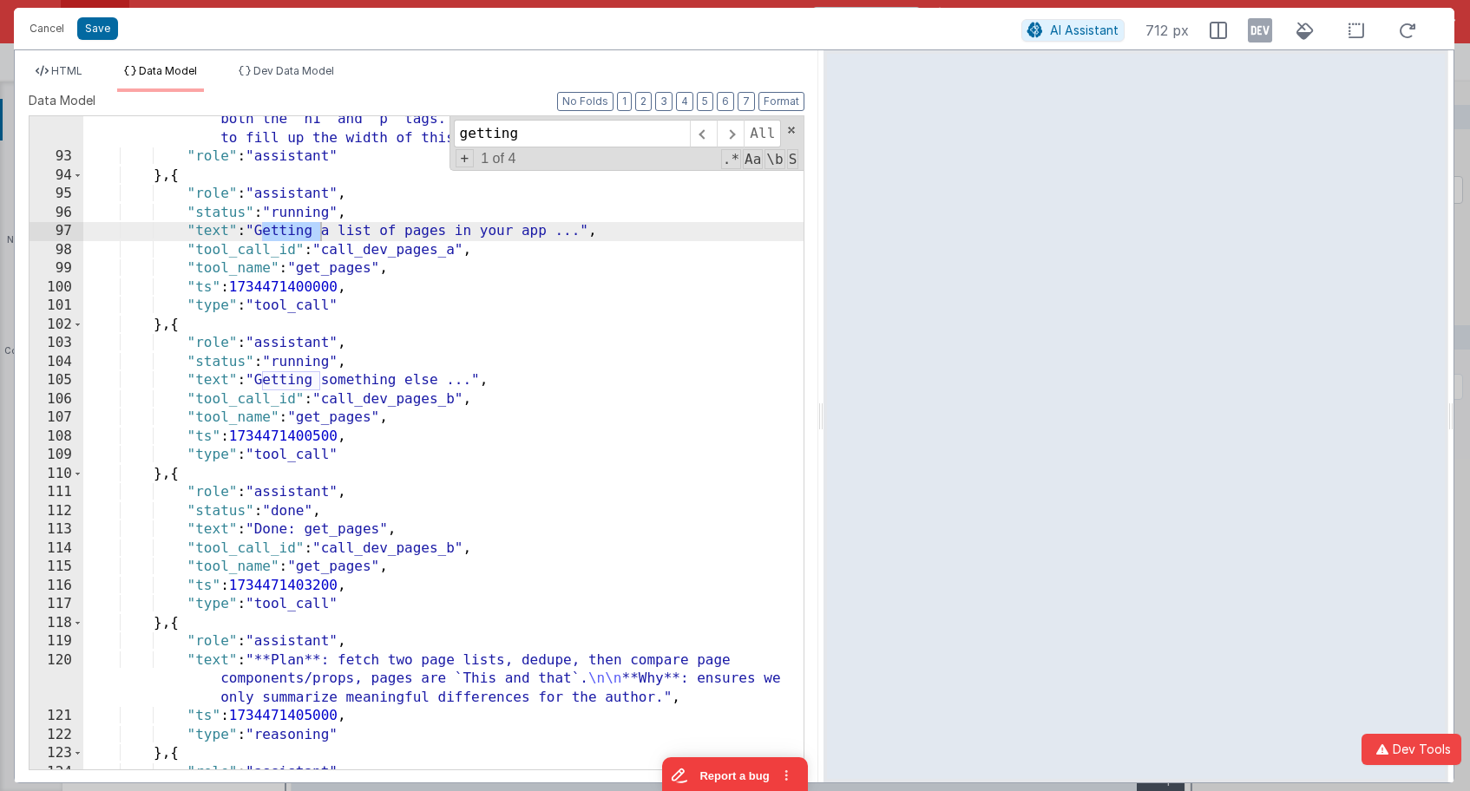
scroll to position [827, 0]
type input "getting"
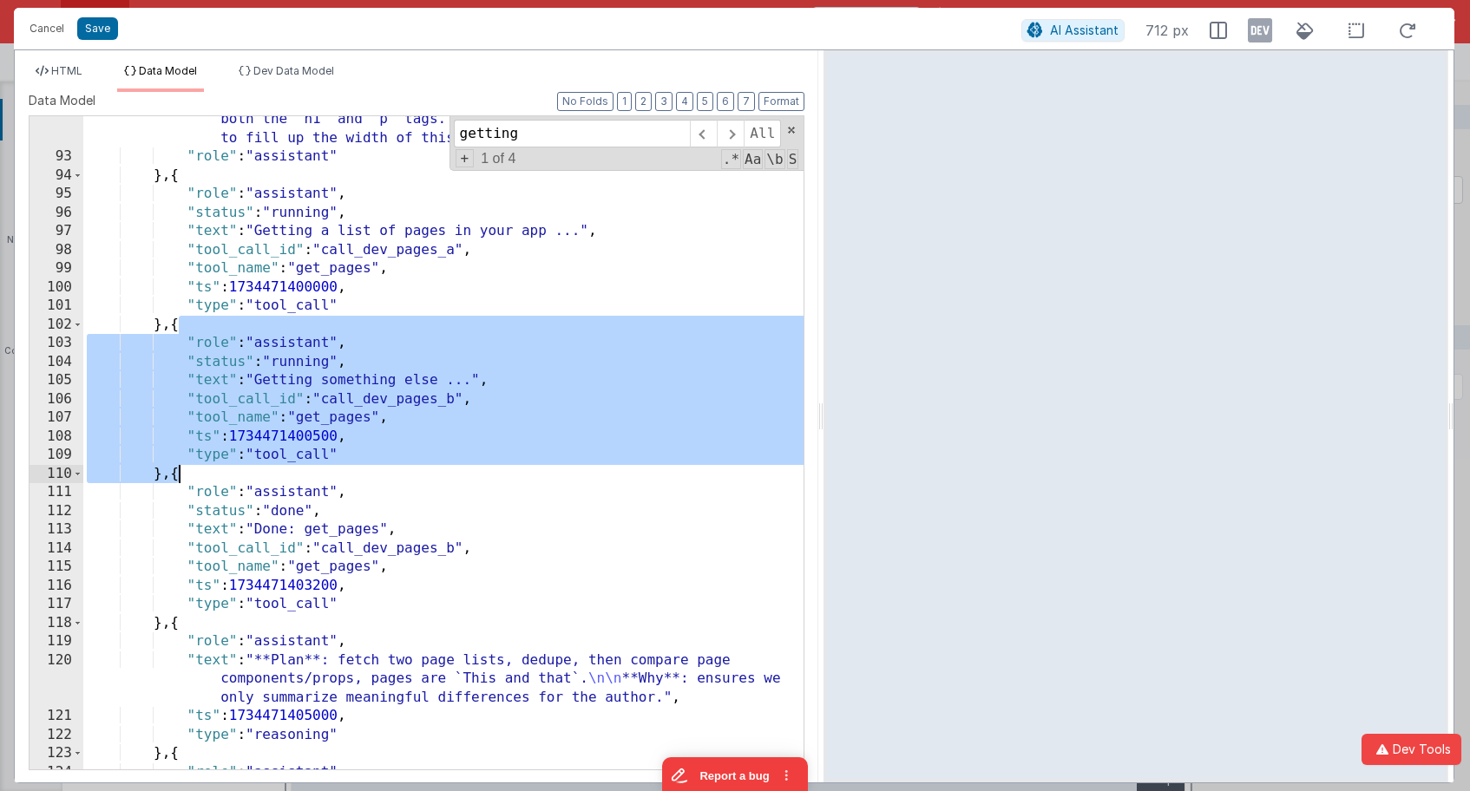
drag, startPoint x: 174, startPoint y: 325, endPoint x: 178, endPoint y: 473, distance: 147.5
click at [178, 473] on div ""content" : "To make the text blue, we added the `text-blue-500` class to both …" at bounding box center [443, 456] width 720 height 728
